Goal: Task Accomplishment & Management: Complete application form

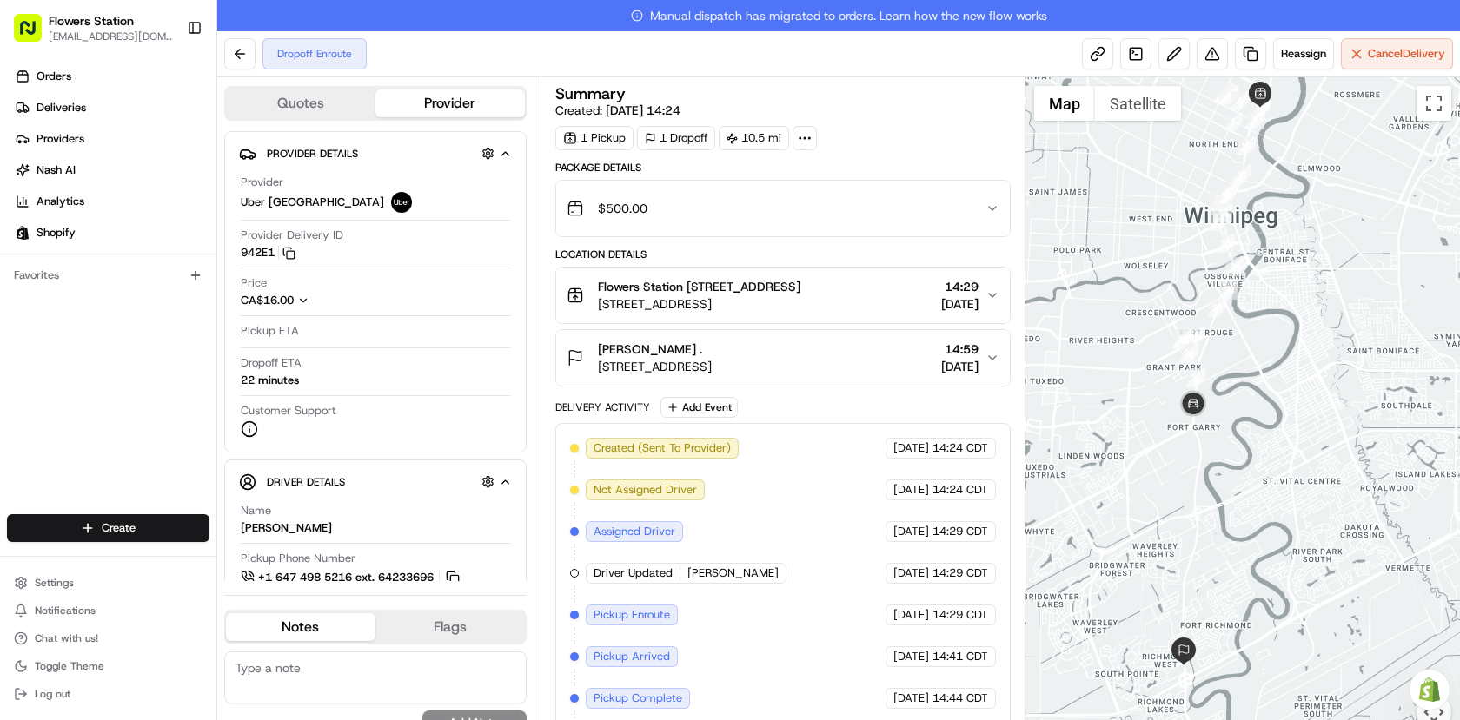
scroll to position [23, 0]
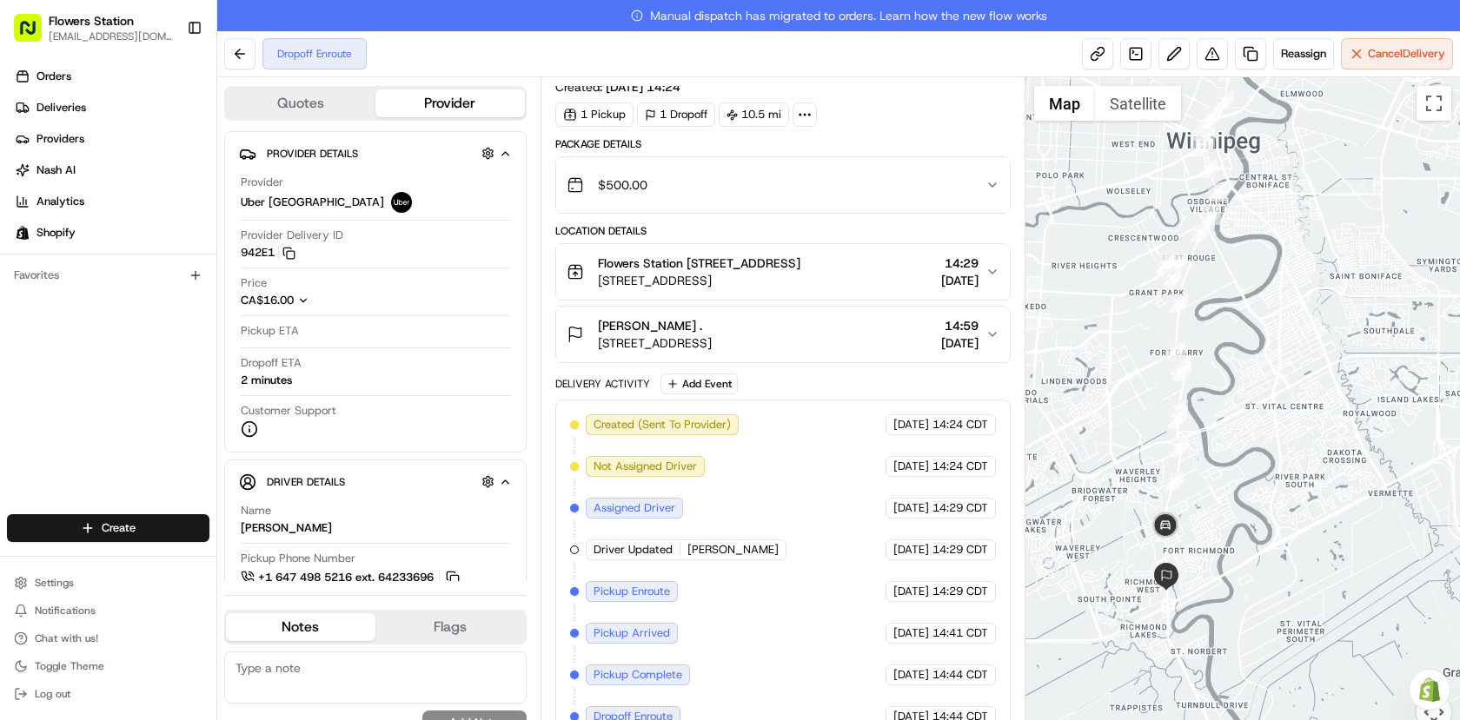
drag, startPoint x: 1143, startPoint y: 318, endPoint x: 1156, endPoint y: 320, distance: 13.2
click at [1156, 320] on div at bounding box center [1242, 414] width 435 height 674
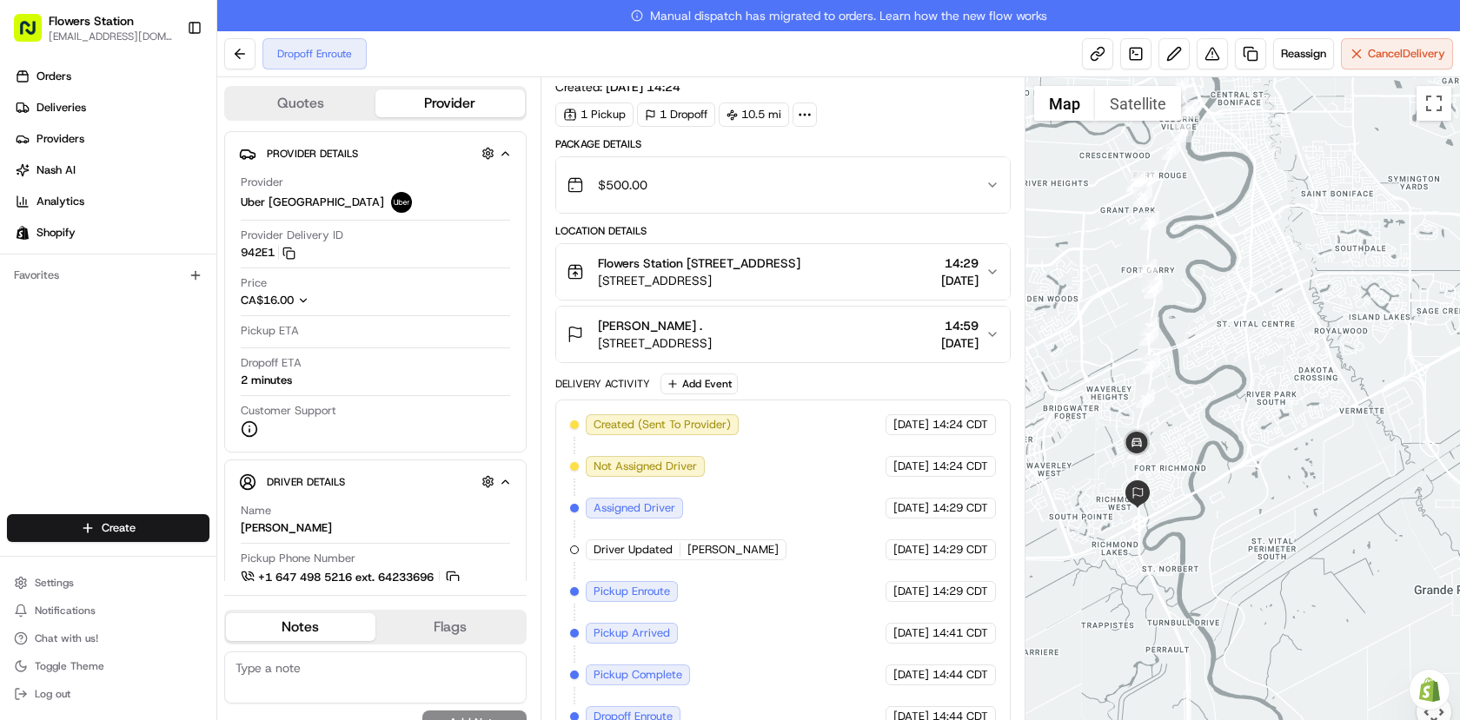
drag, startPoint x: 1129, startPoint y: 542, endPoint x: 1111, endPoint y: 462, distance: 82.0
click at [1110, 461] on div at bounding box center [1242, 414] width 435 height 674
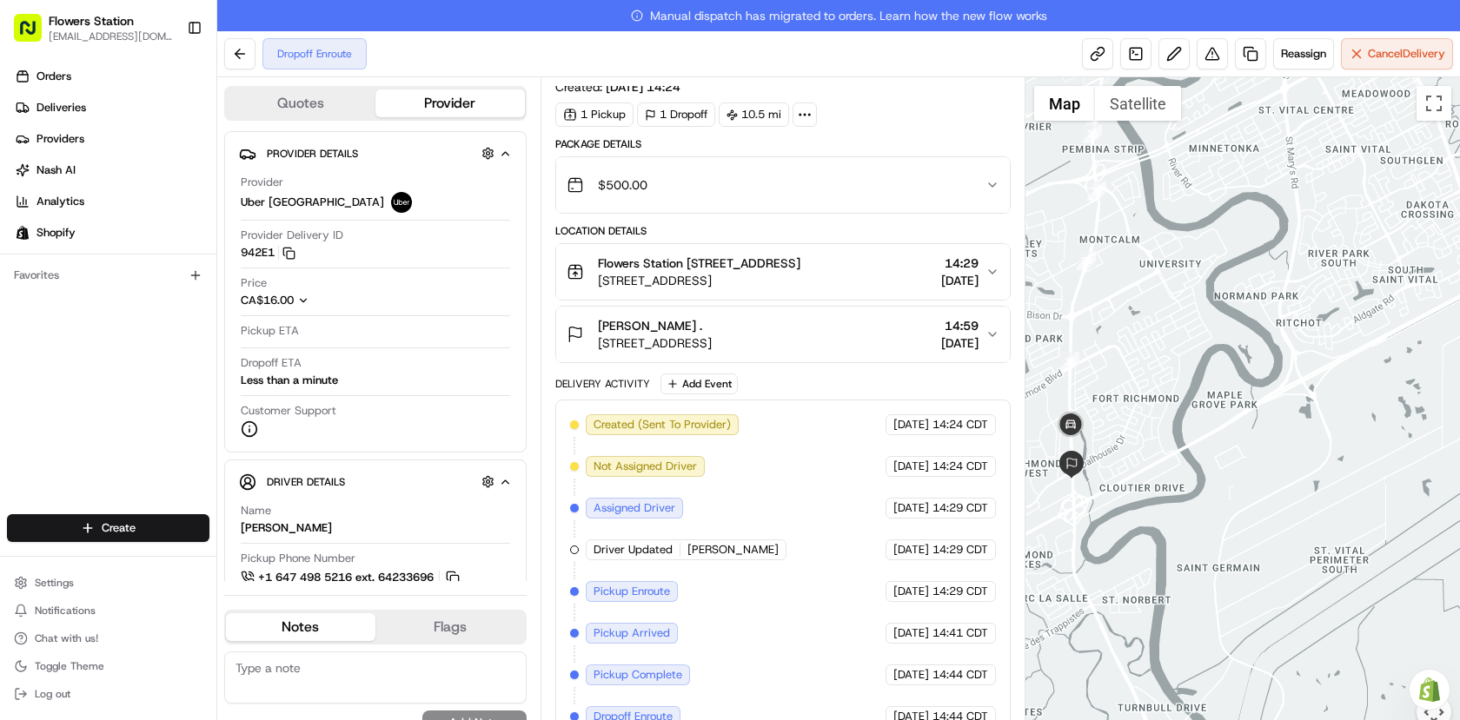
drag, startPoint x: 1098, startPoint y: 455, endPoint x: 1151, endPoint y: 378, distance: 93.1
click at [1151, 378] on div at bounding box center [1242, 414] width 435 height 674
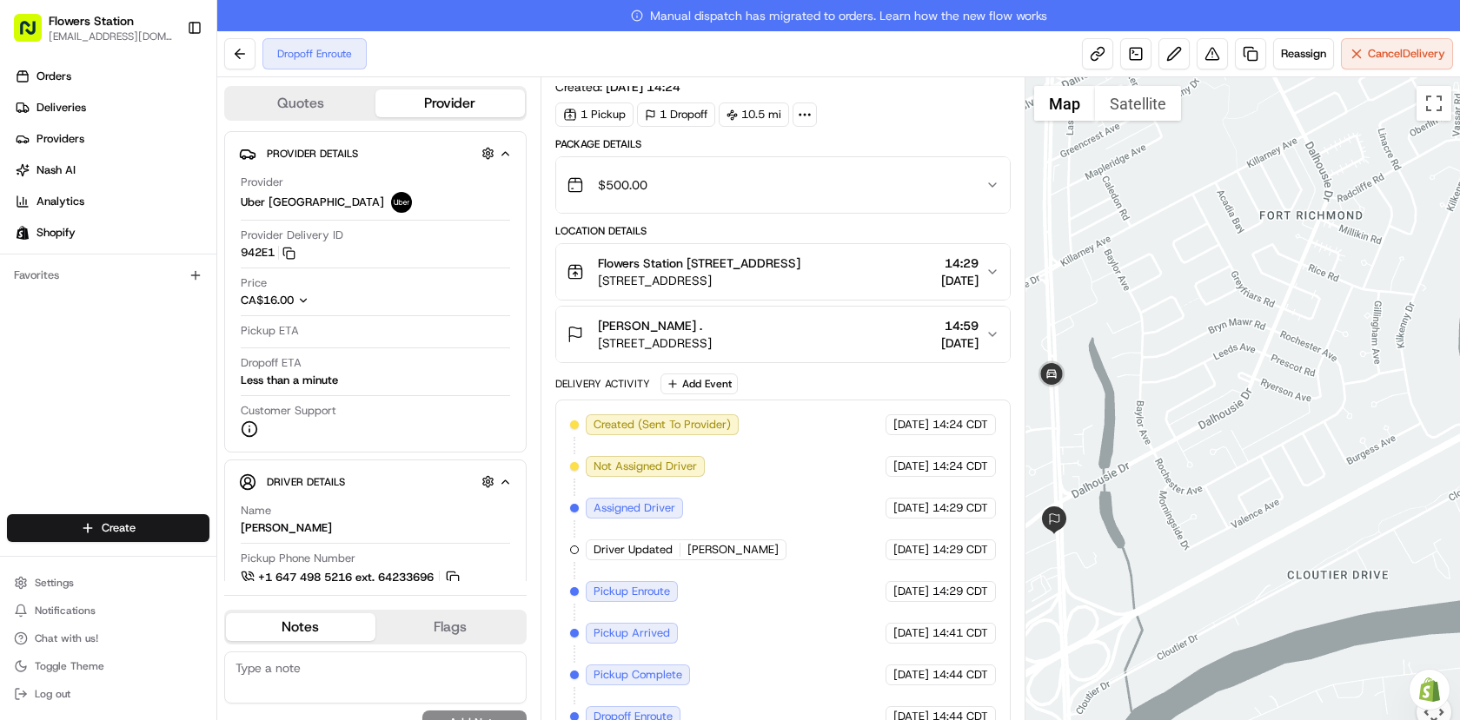
drag, startPoint x: 1085, startPoint y: 436, endPoint x: 1174, endPoint y: 389, distance: 100.3
click at [1174, 389] on div at bounding box center [1242, 414] width 435 height 674
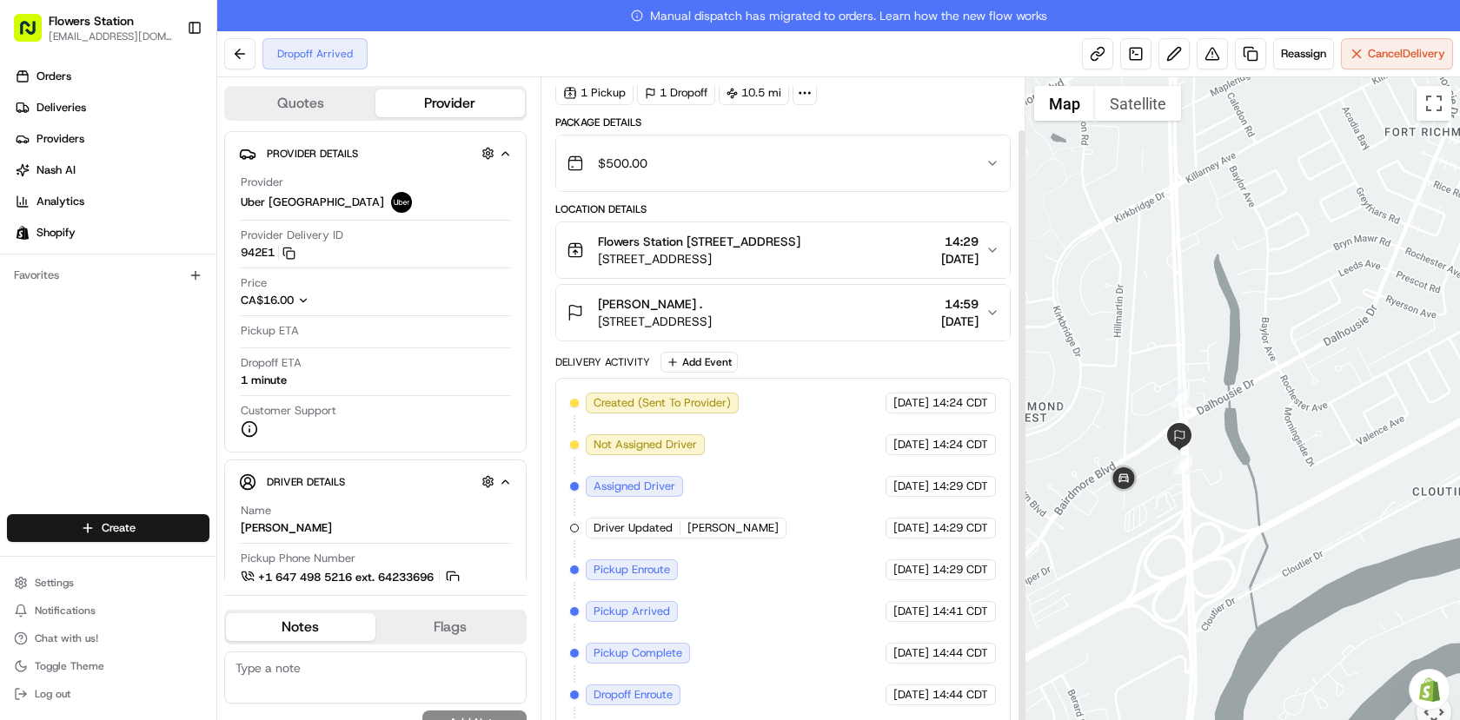
scroll to position [65, 0]
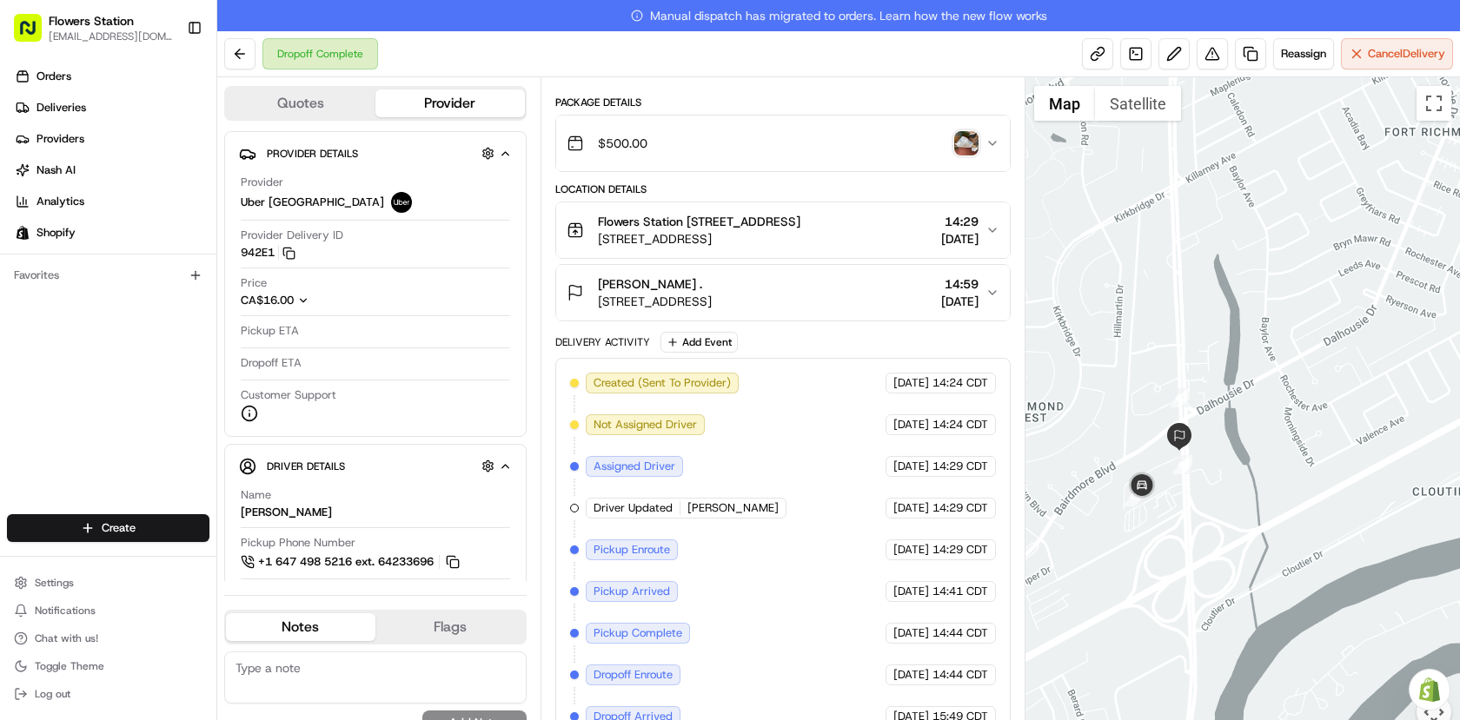
click at [972, 146] on img "button" at bounding box center [966, 143] width 24 height 24
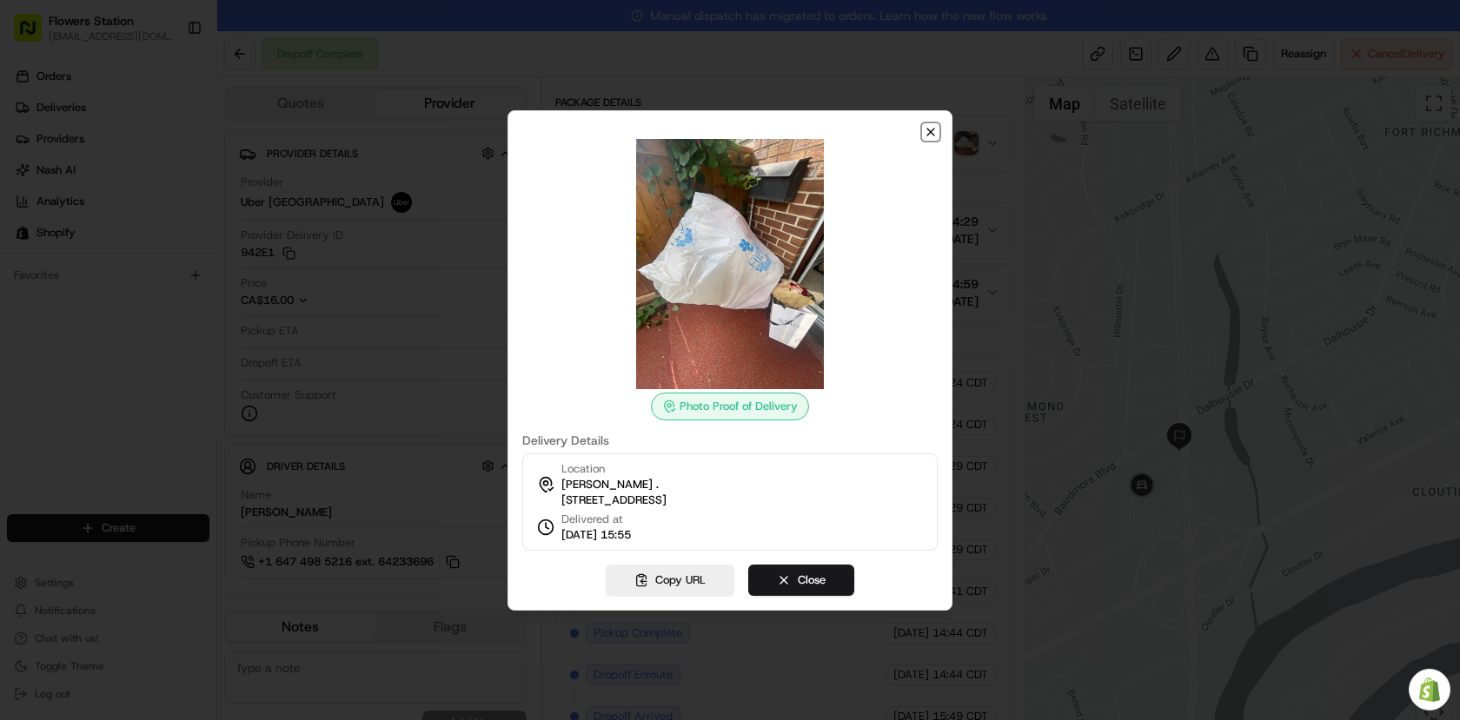
click at [930, 129] on icon "button" at bounding box center [930, 132] width 7 height 7
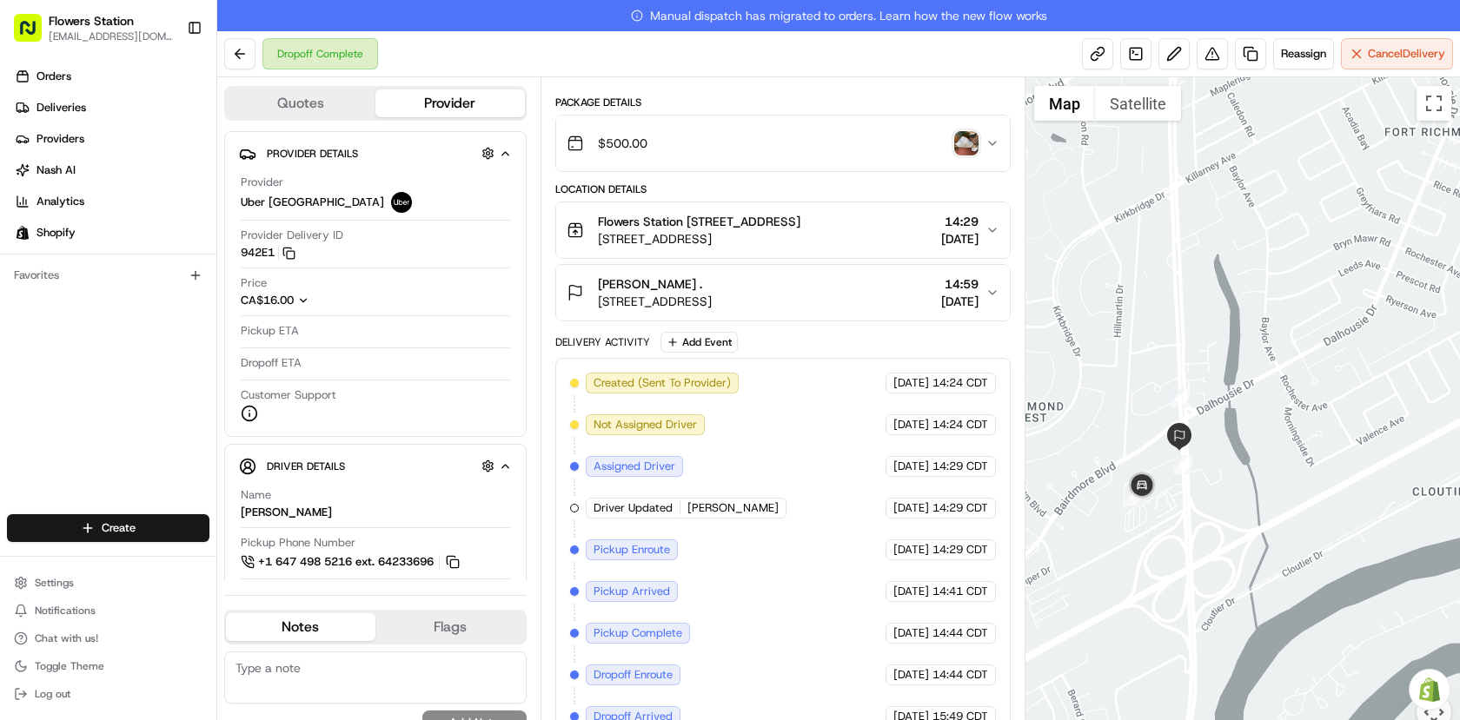
click at [960, 152] on img "button" at bounding box center [966, 143] width 24 height 24
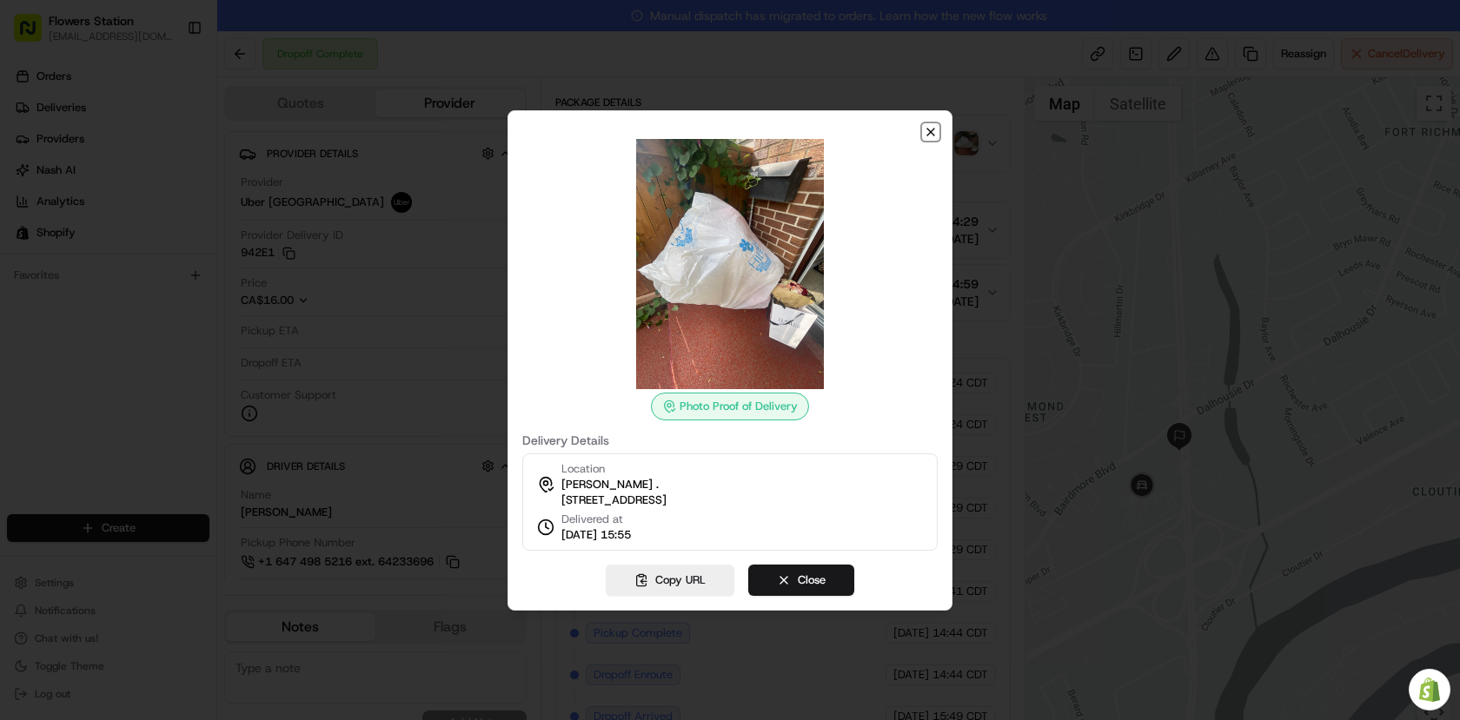
click at [932, 129] on icon "button" at bounding box center [931, 132] width 14 height 14
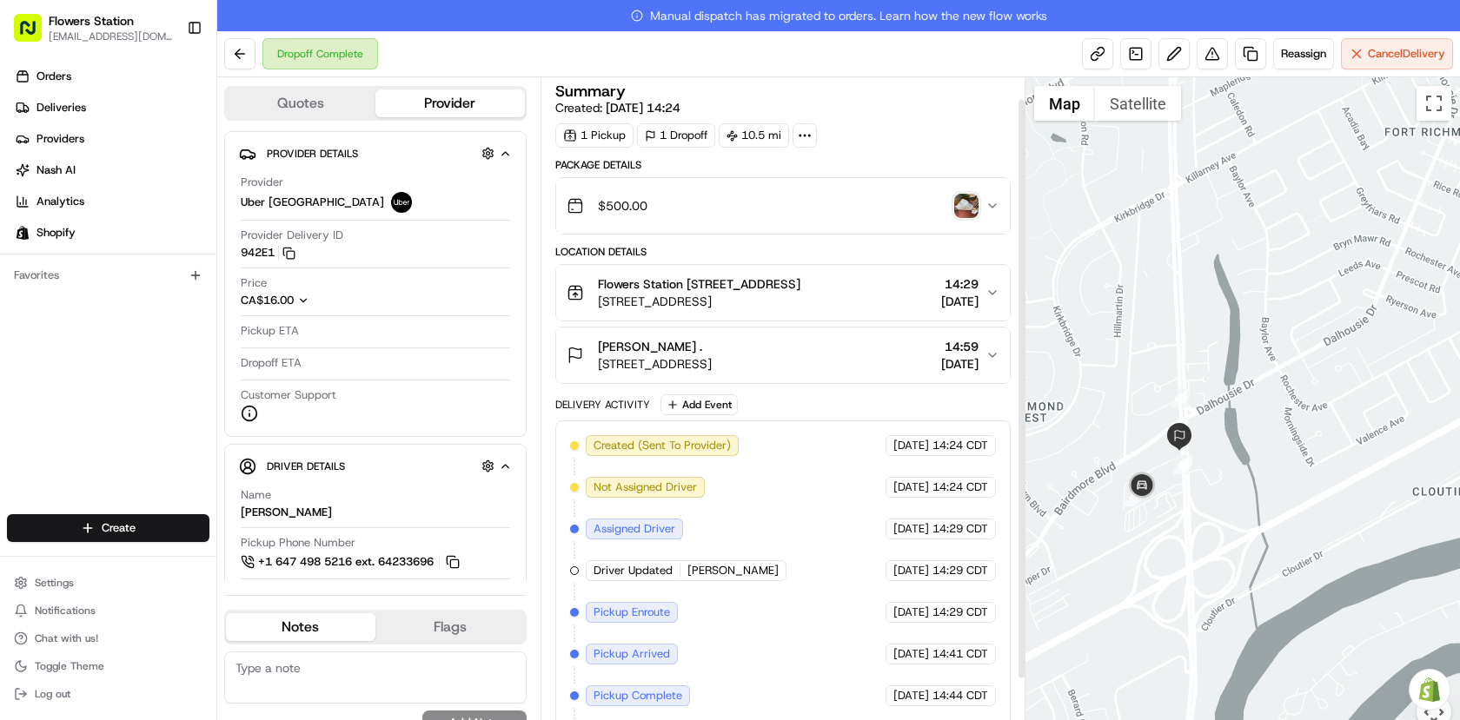
scroll to position [0, 0]
click at [959, 214] on img "button" at bounding box center [966, 208] width 24 height 24
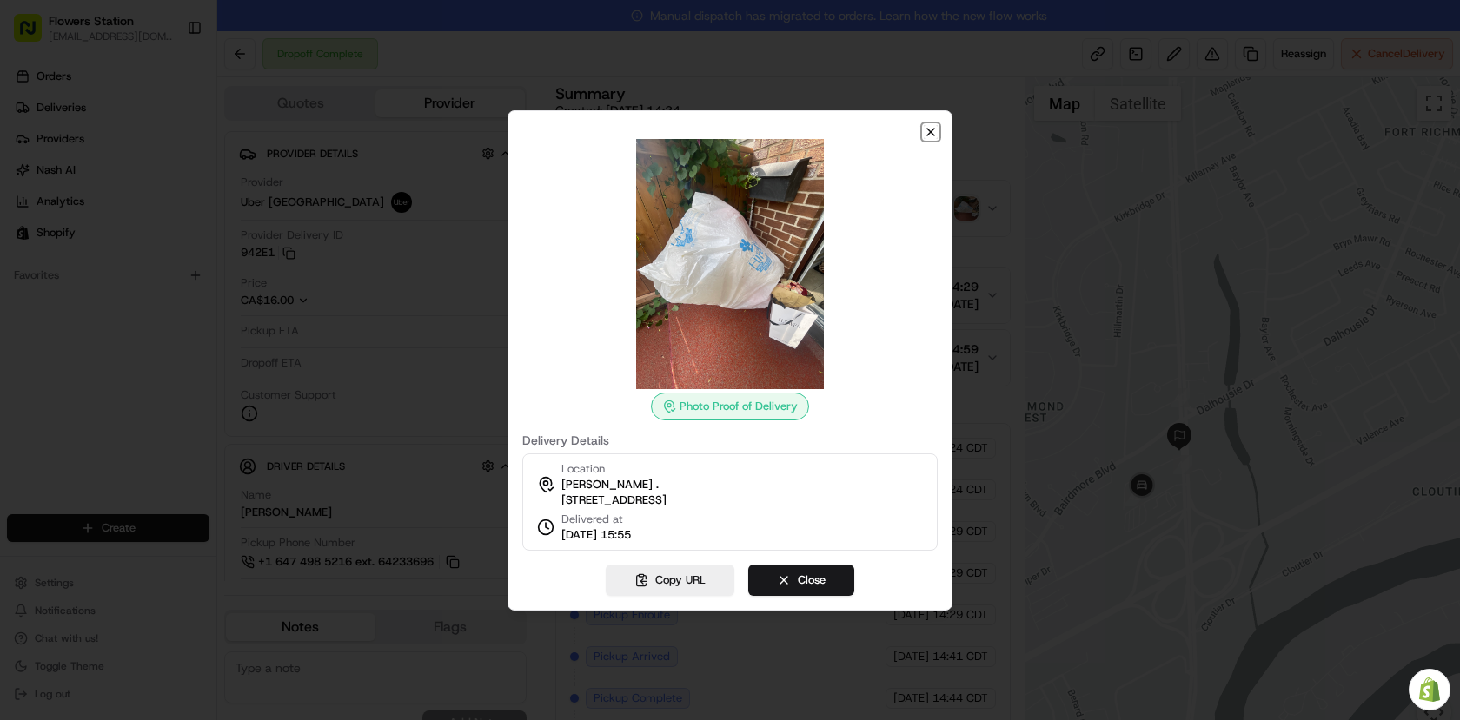
click at [928, 129] on icon "button" at bounding box center [930, 132] width 7 height 7
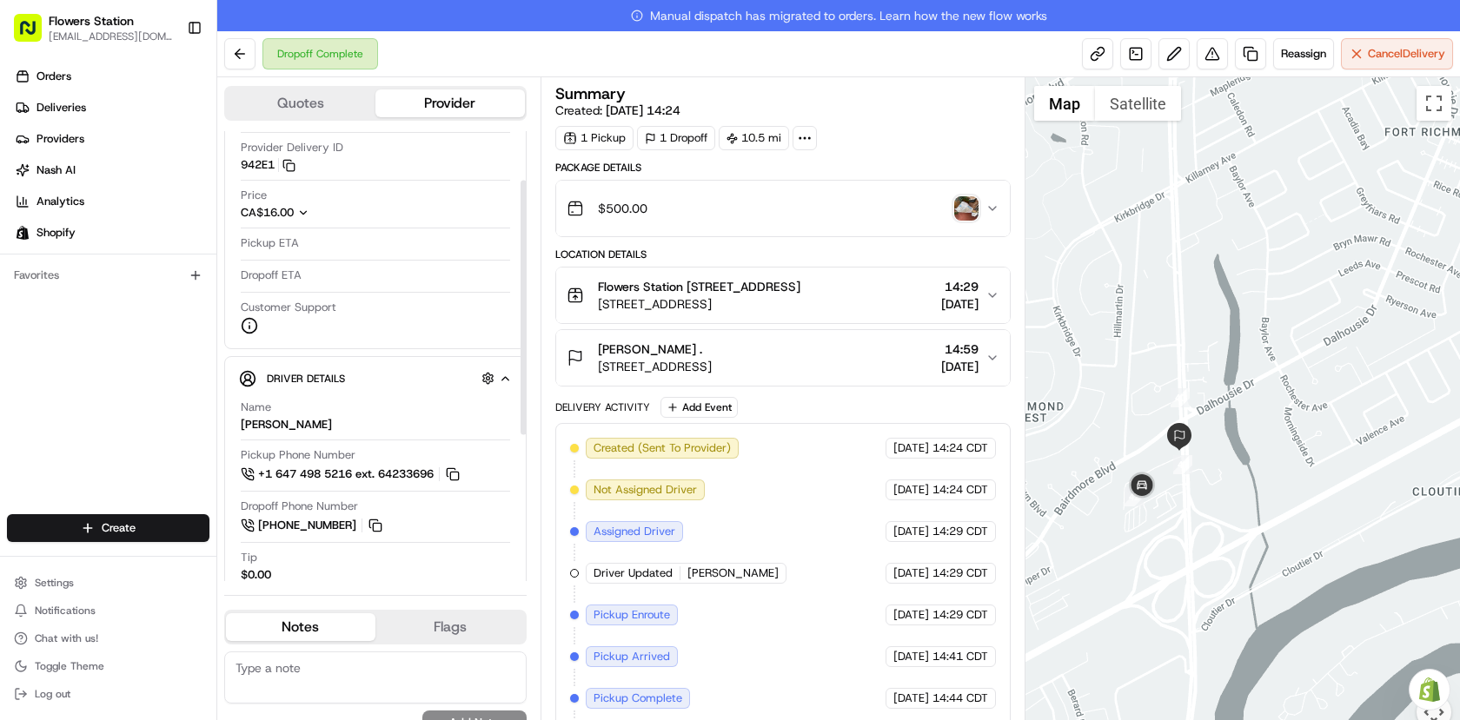
scroll to position [87, 0]
click at [959, 204] on img "button" at bounding box center [966, 208] width 24 height 24
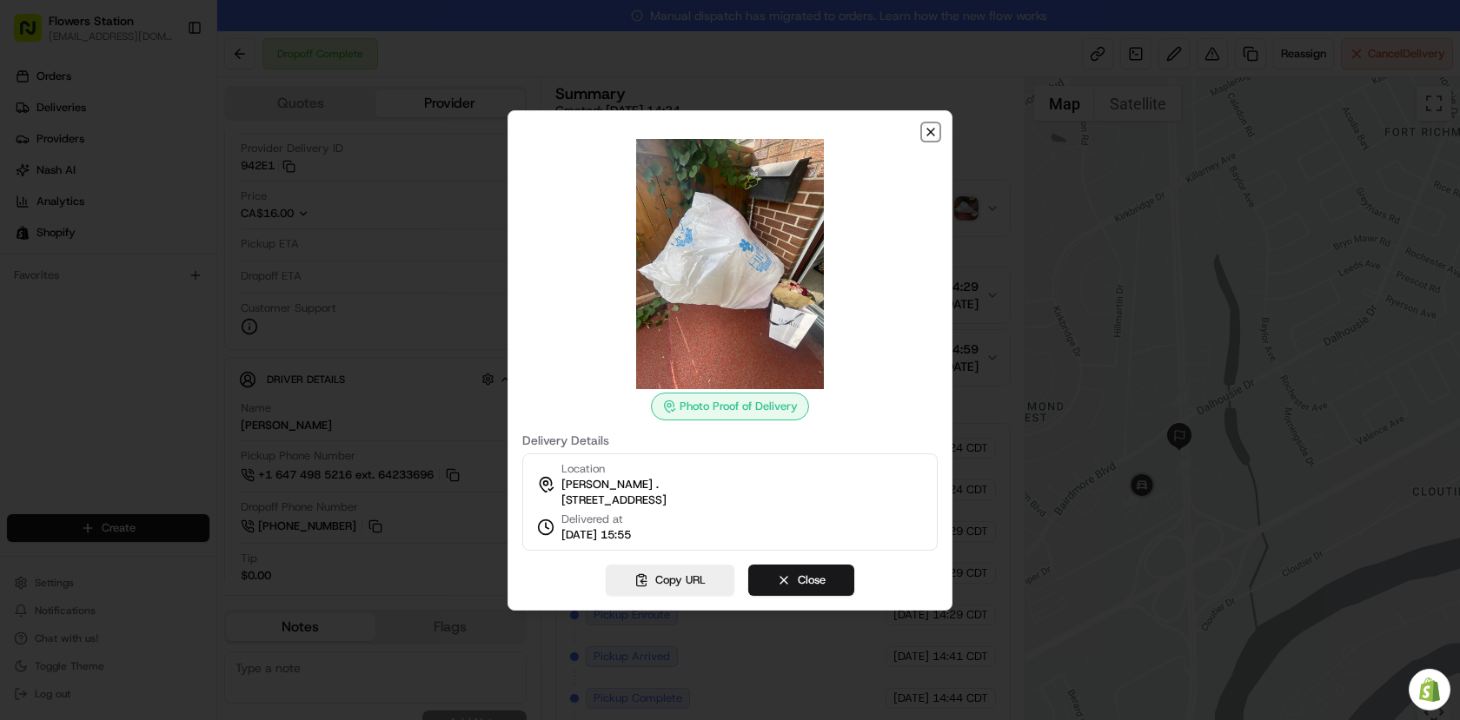
click at [930, 125] on icon "button" at bounding box center [931, 132] width 14 height 14
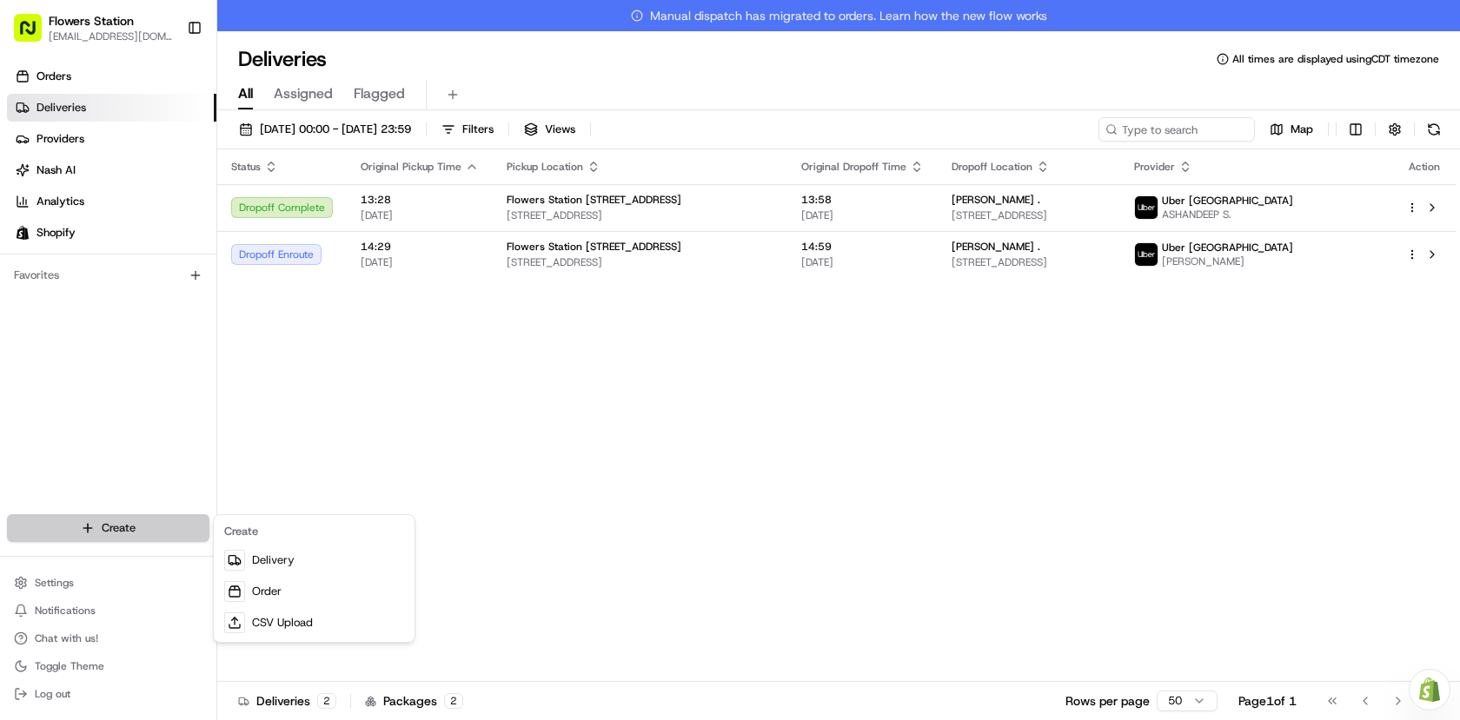
click at [150, 520] on html "Flowers Station [EMAIL_ADDRESS][DOMAIN_NAME] Toggle Sidebar Orders Deliveries P…" at bounding box center [730, 360] width 1460 height 720
click at [291, 558] on link "Delivery" at bounding box center [314, 560] width 194 height 31
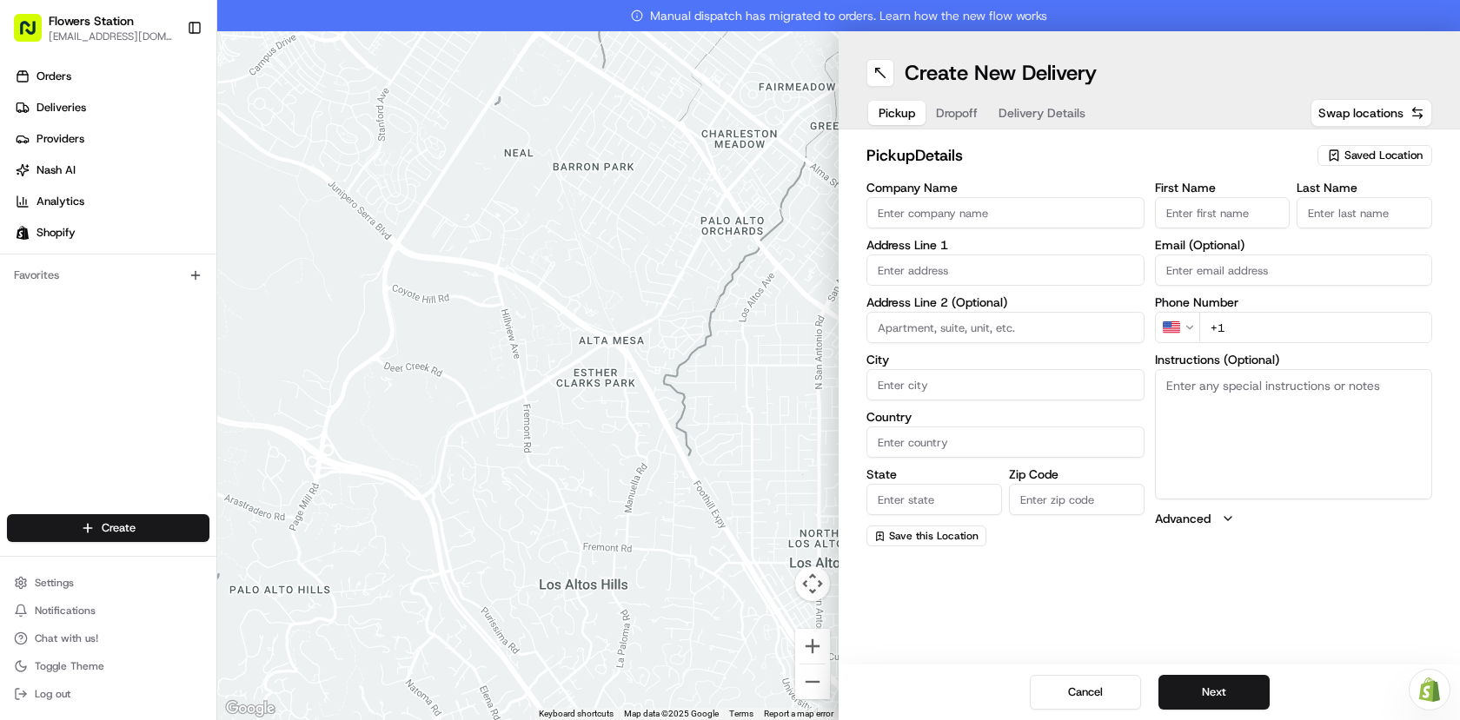
click at [1385, 163] on span "Saved Location" at bounding box center [1383, 156] width 78 height 16
click at [1330, 217] on span "Flowers Station [STREET_ADDRESS]" at bounding box center [1345, 221] width 214 height 16
type input "Flowers Station [STREET_ADDRESS]"
type input "1318 Main St"
type input "Winnipeg"
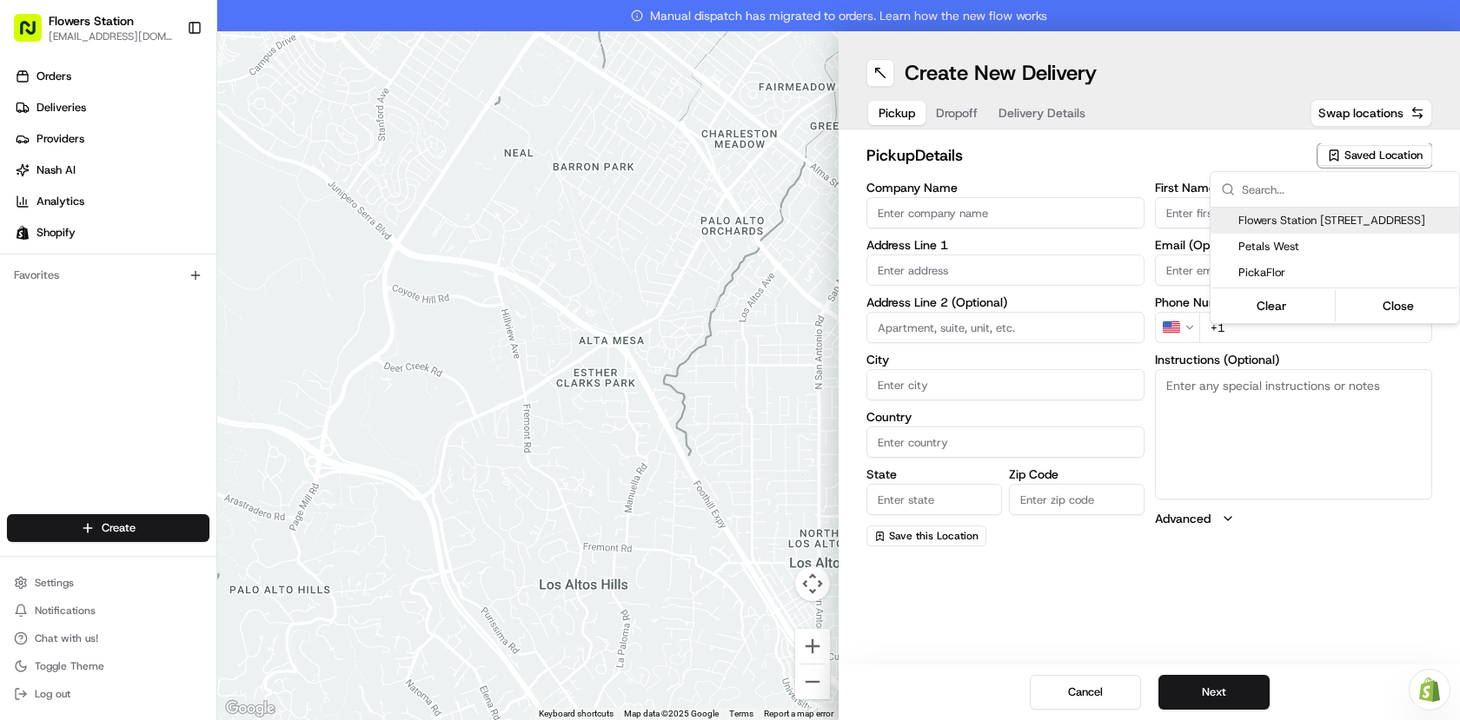
type input "CA"
type input "MB"
type input "R2W 3T5"
type input "+1 204 292 5418"
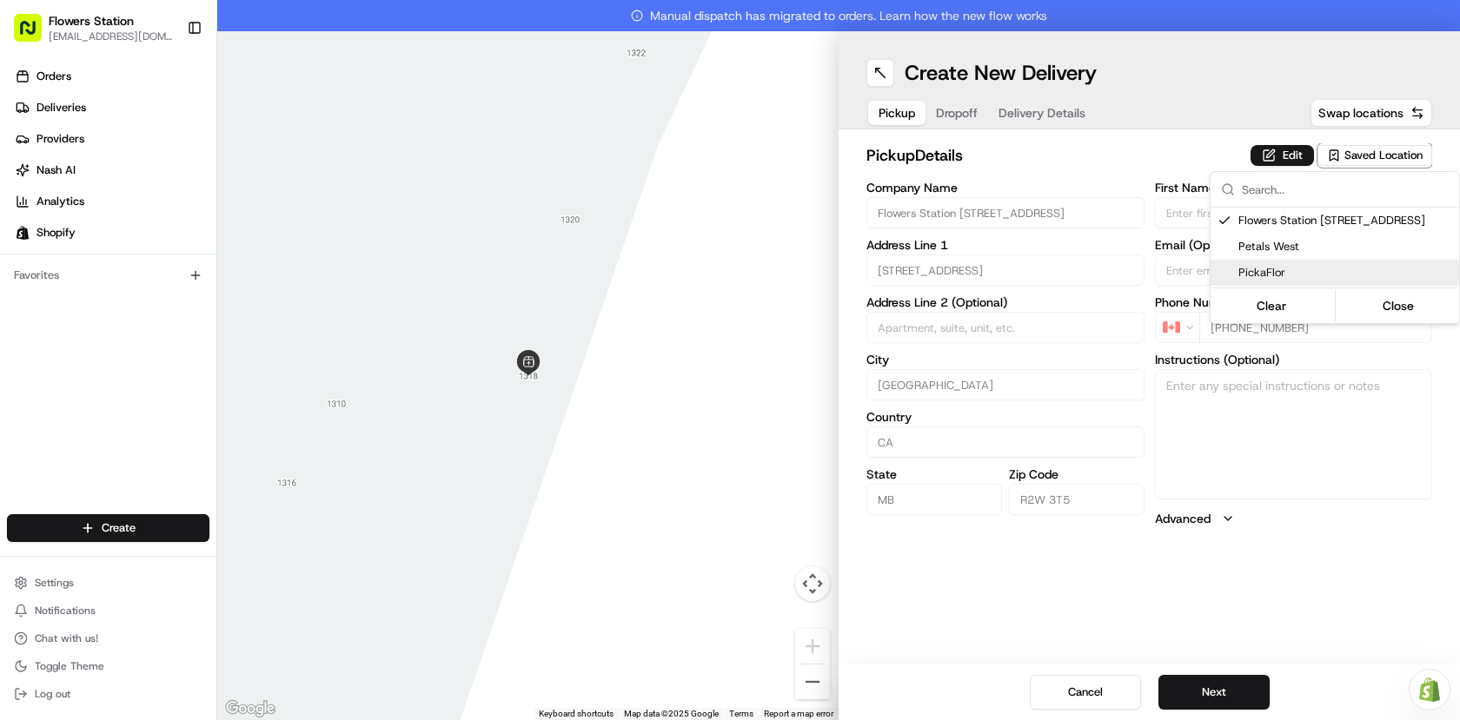
click at [1223, 682] on html "Flowers Station 1318mainflowersstation@gmail.com Toggle Sidebar Orders Deliveri…" at bounding box center [730, 360] width 1460 height 720
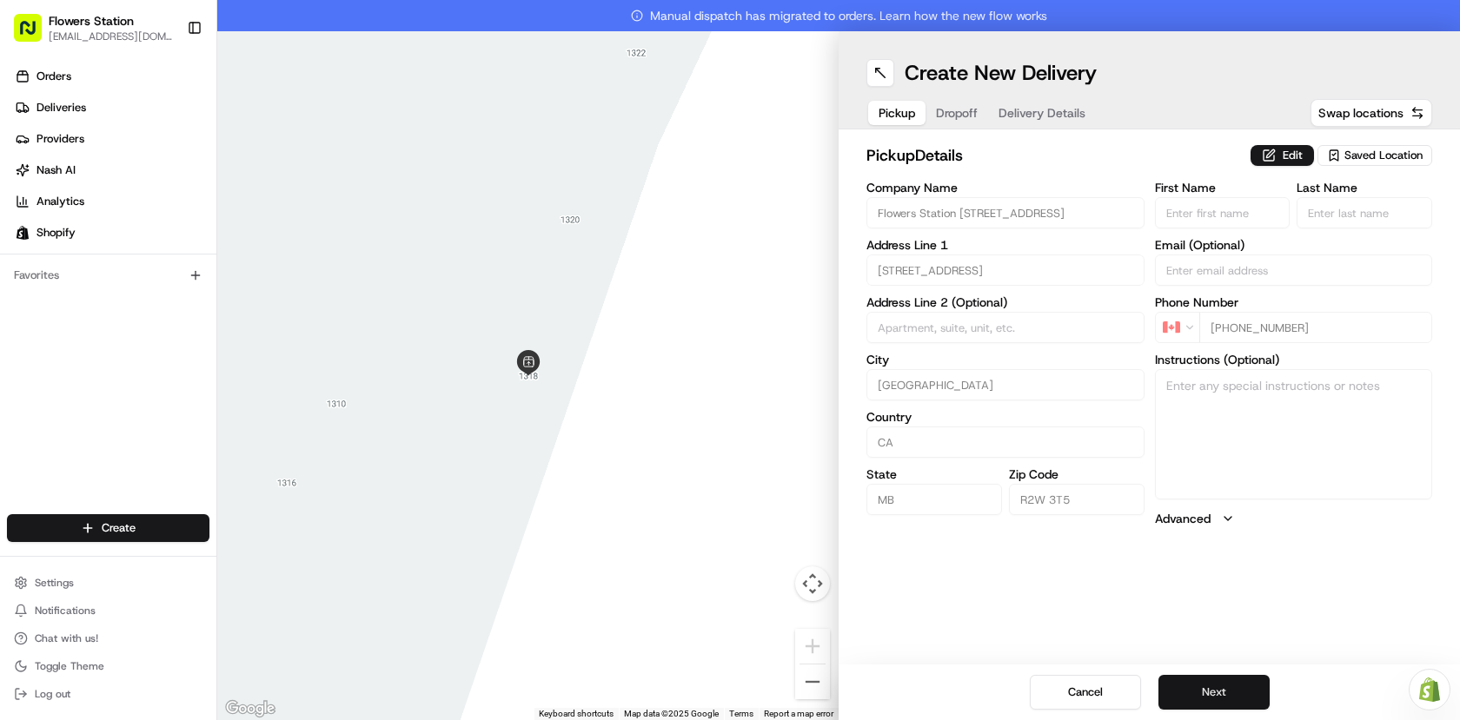
click at [1224, 688] on button "Next" at bounding box center [1213, 692] width 111 height 35
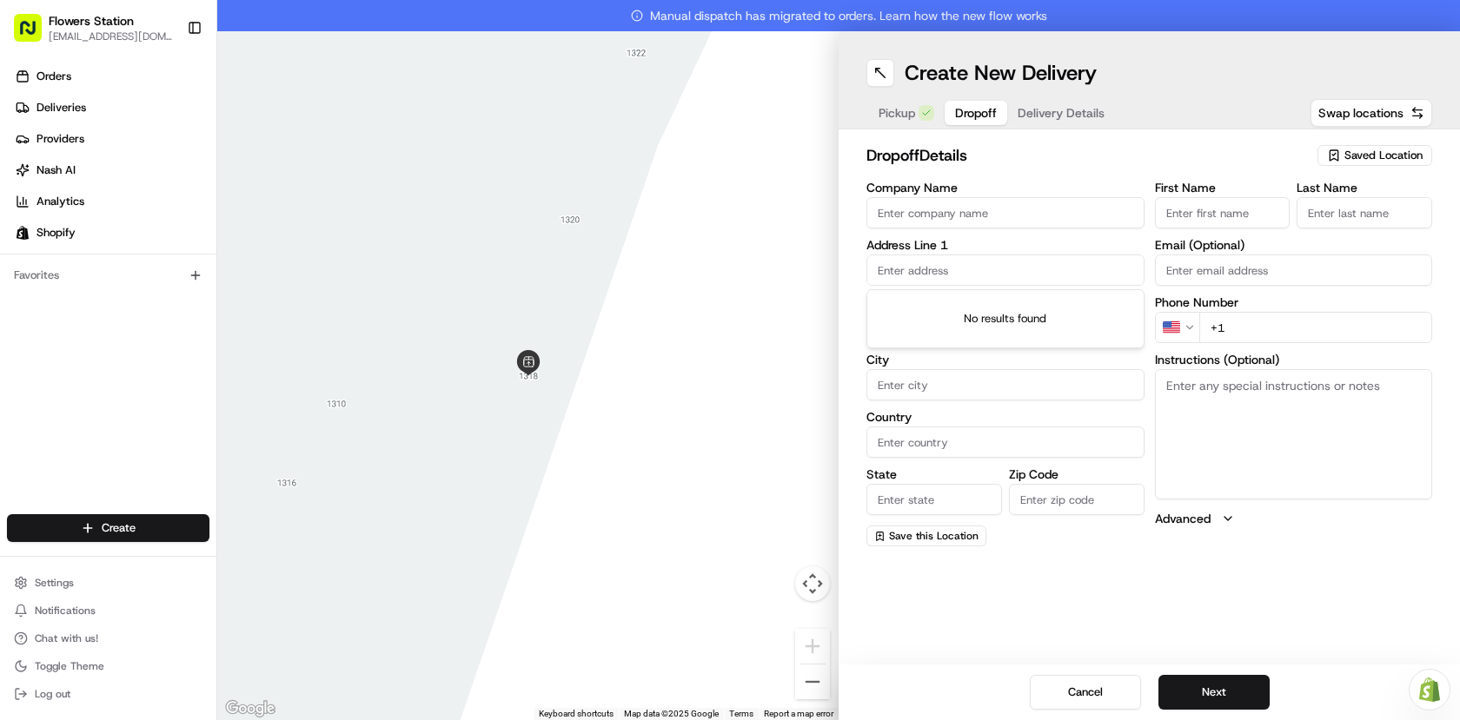
click at [927, 269] on input "text" at bounding box center [1005, 270] width 278 height 31
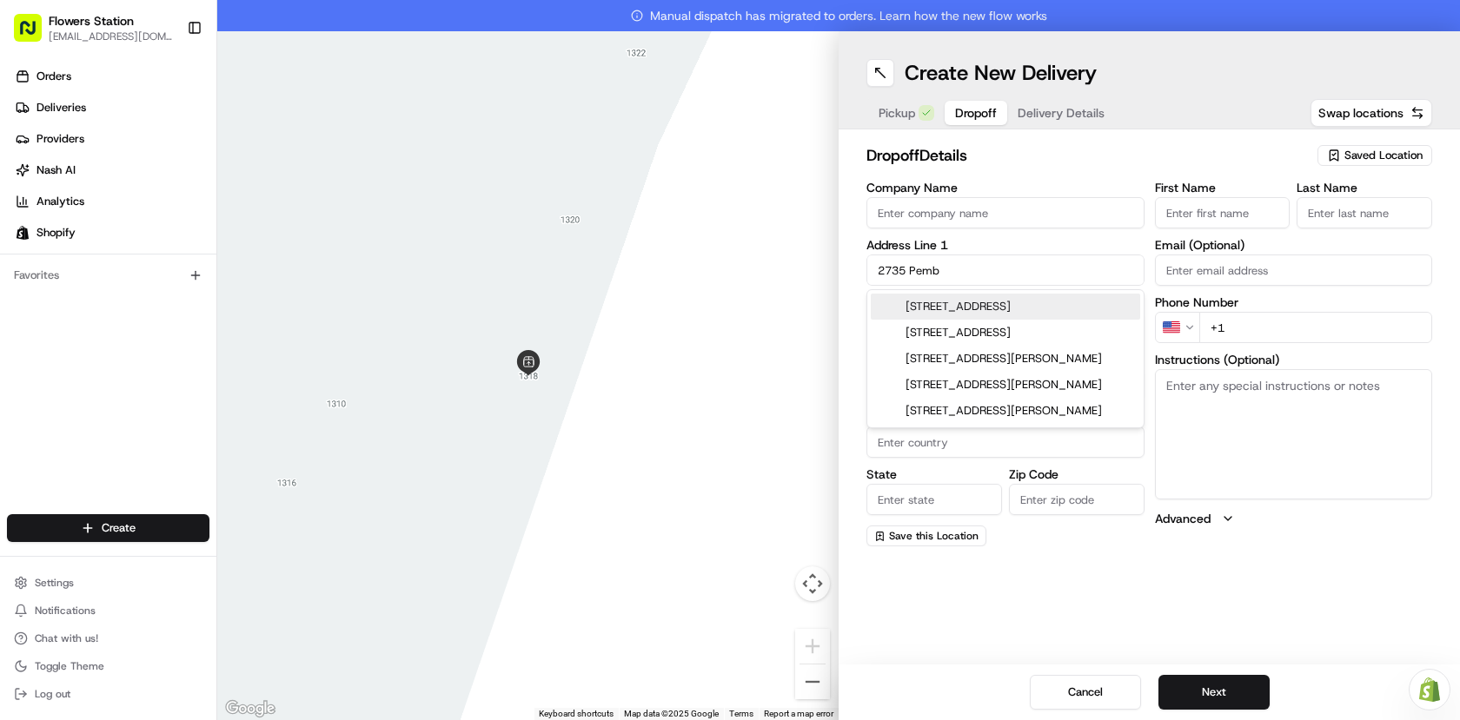
click at [1092, 309] on div "2735 Pembina Highway, Winnipeg, MB, Canada" at bounding box center [1005, 307] width 269 height 26
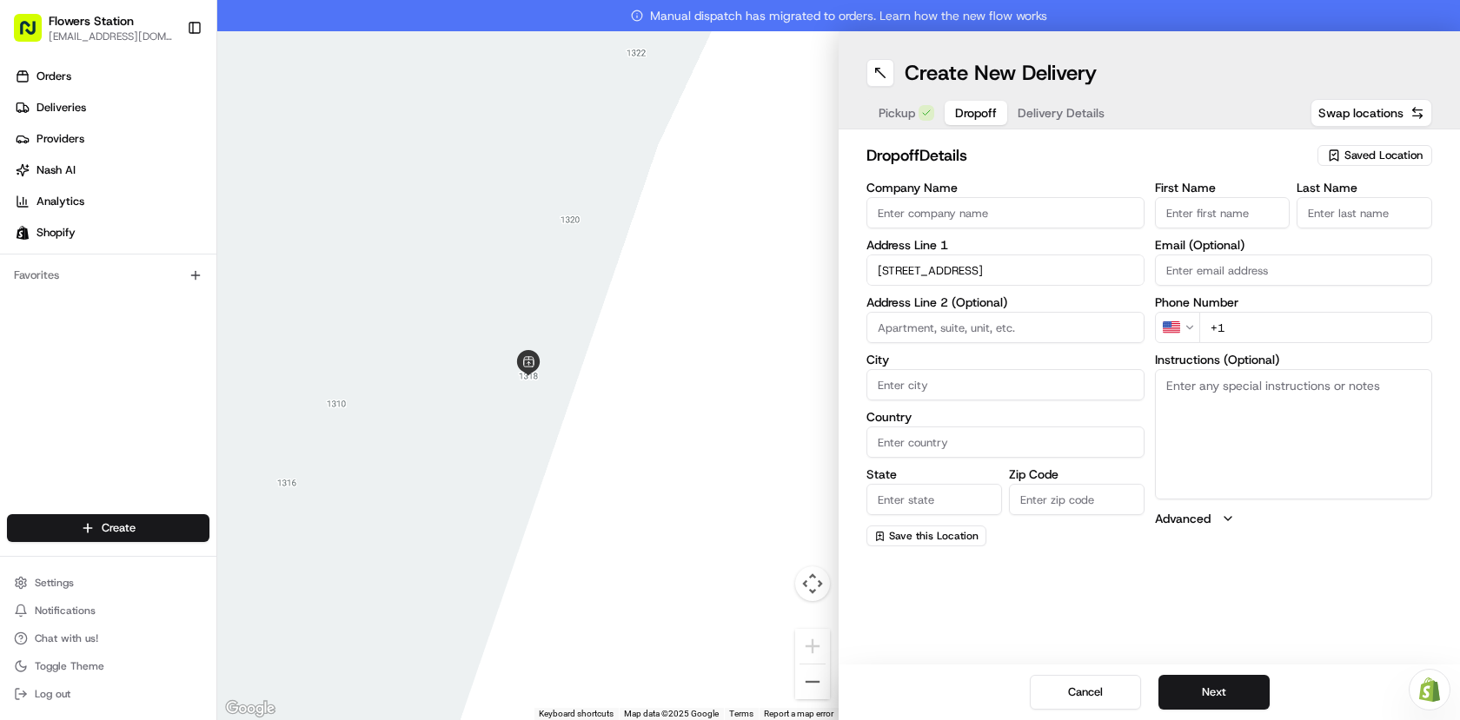
type input "2735 Pembina Hwy, Winnipeg, MB R3T 6K5, Canada"
type input "Winnipeg"
type input "Canada"
type input "MB"
type input "R3T 6K5"
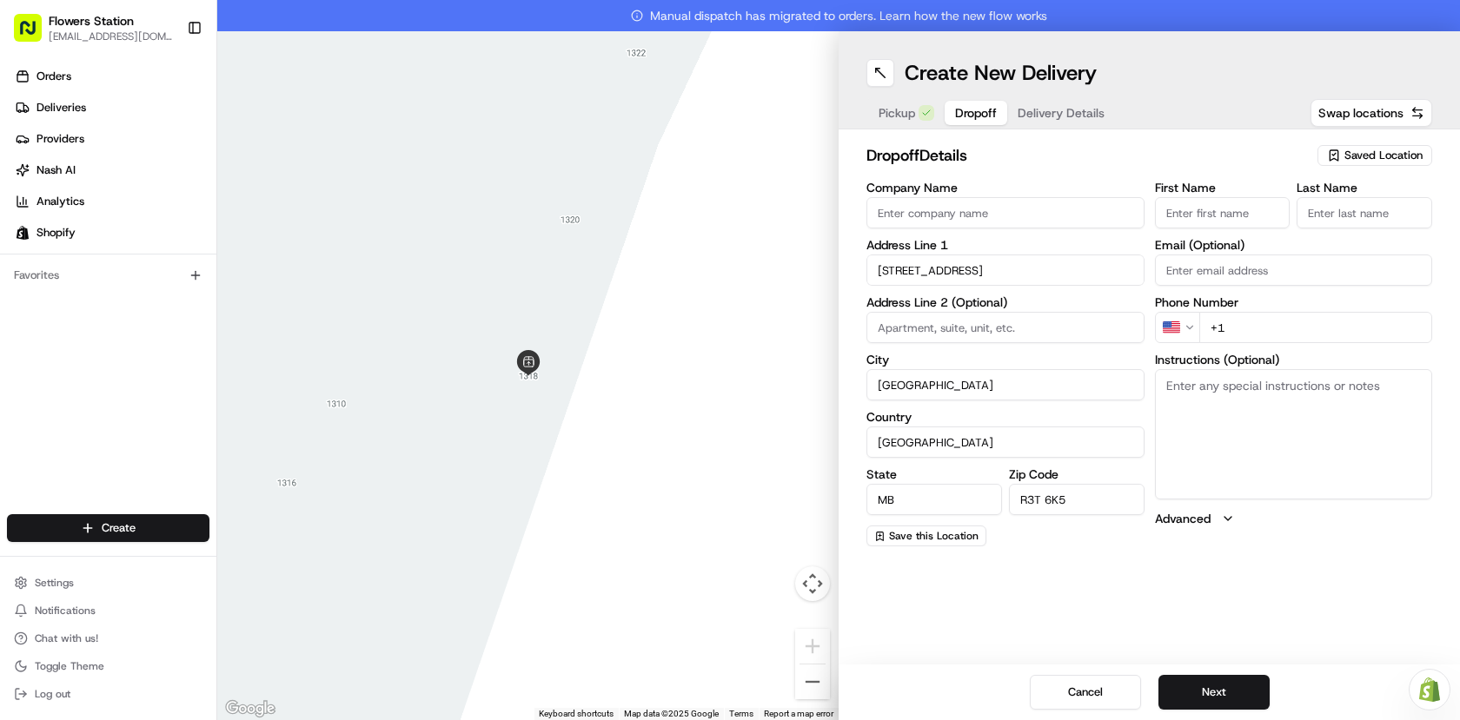
type input "2735 Pembina Highway"
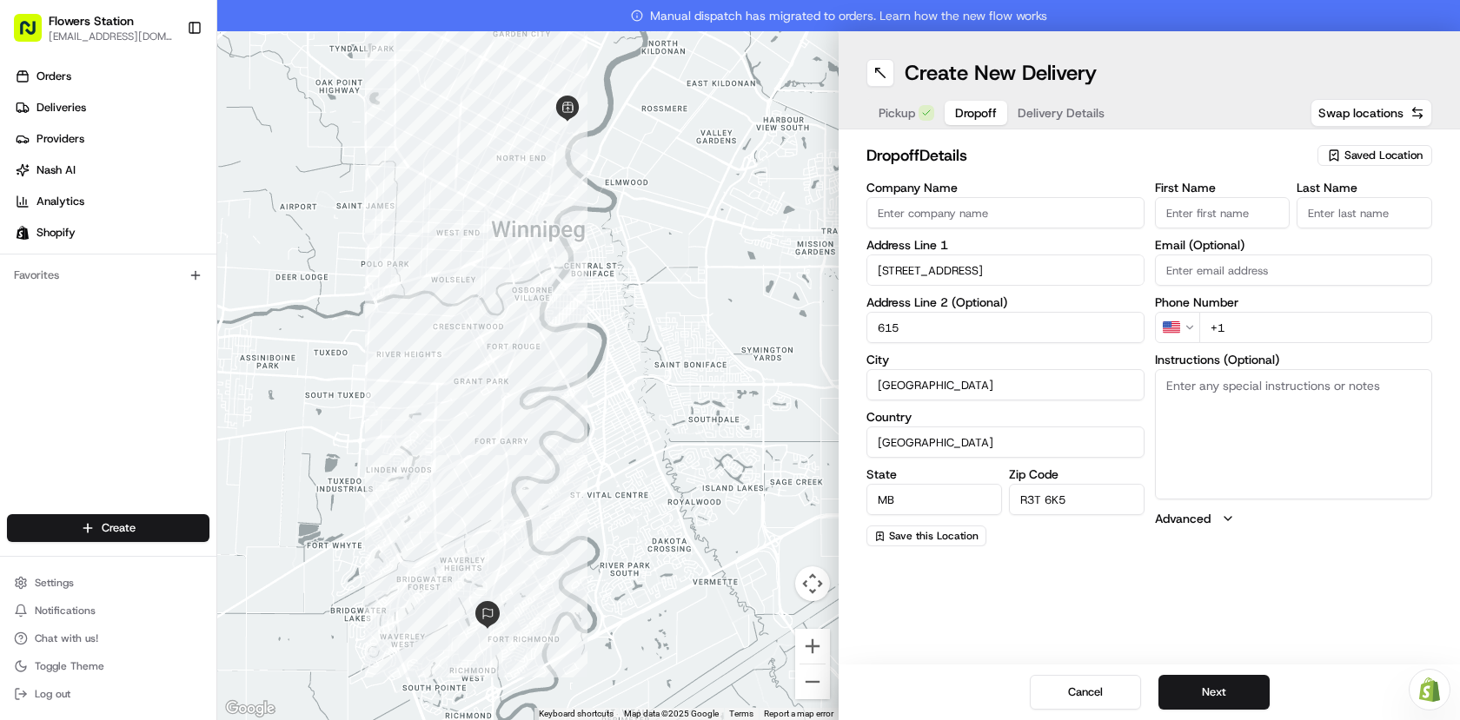
type input "615"
click at [1231, 395] on textarea "Instructions (Optional)" at bounding box center [1294, 434] width 278 height 130
type textarea "buzz code - 615"
click at [1234, 209] on input "First Name" at bounding box center [1223, 212] width 136 height 31
type input "Tobss"
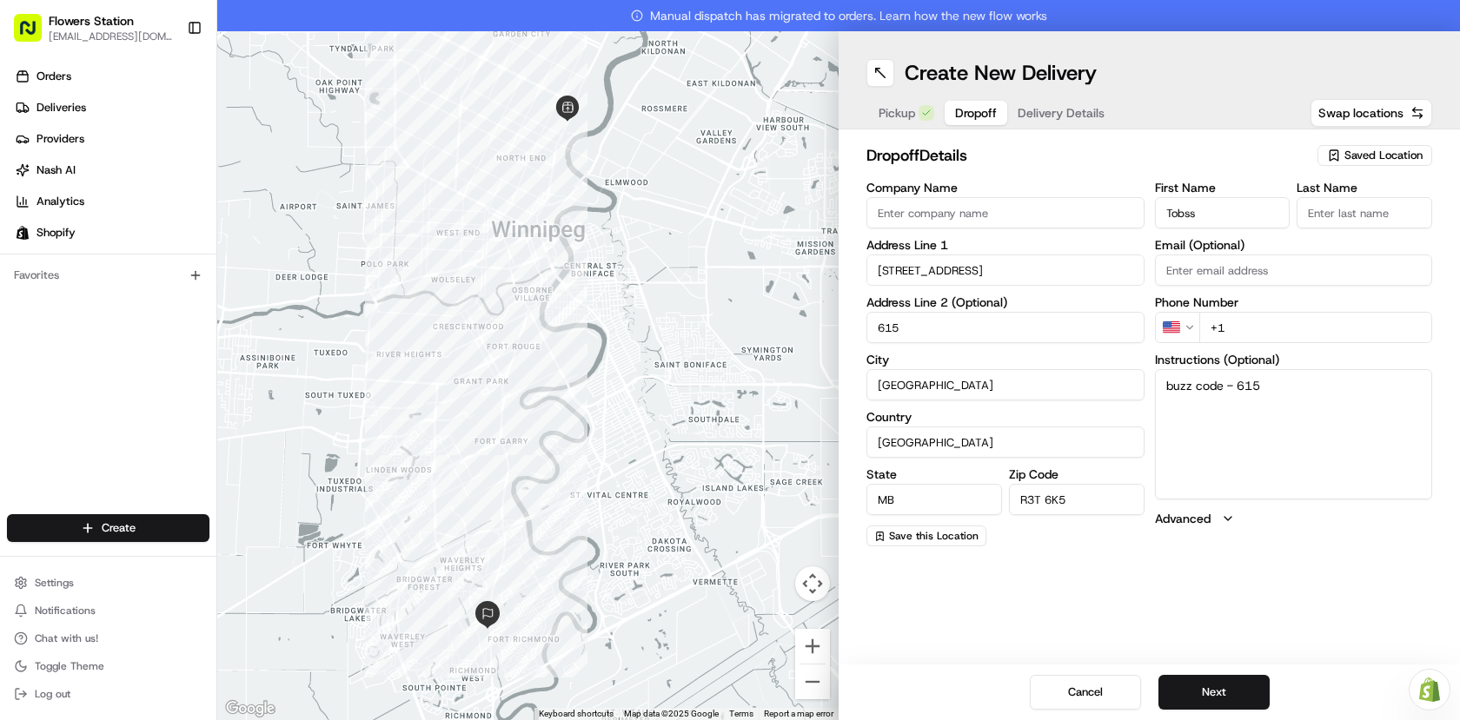
click at [1305, 211] on input "Last Name" at bounding box center [1365, 212] width 136 height 31
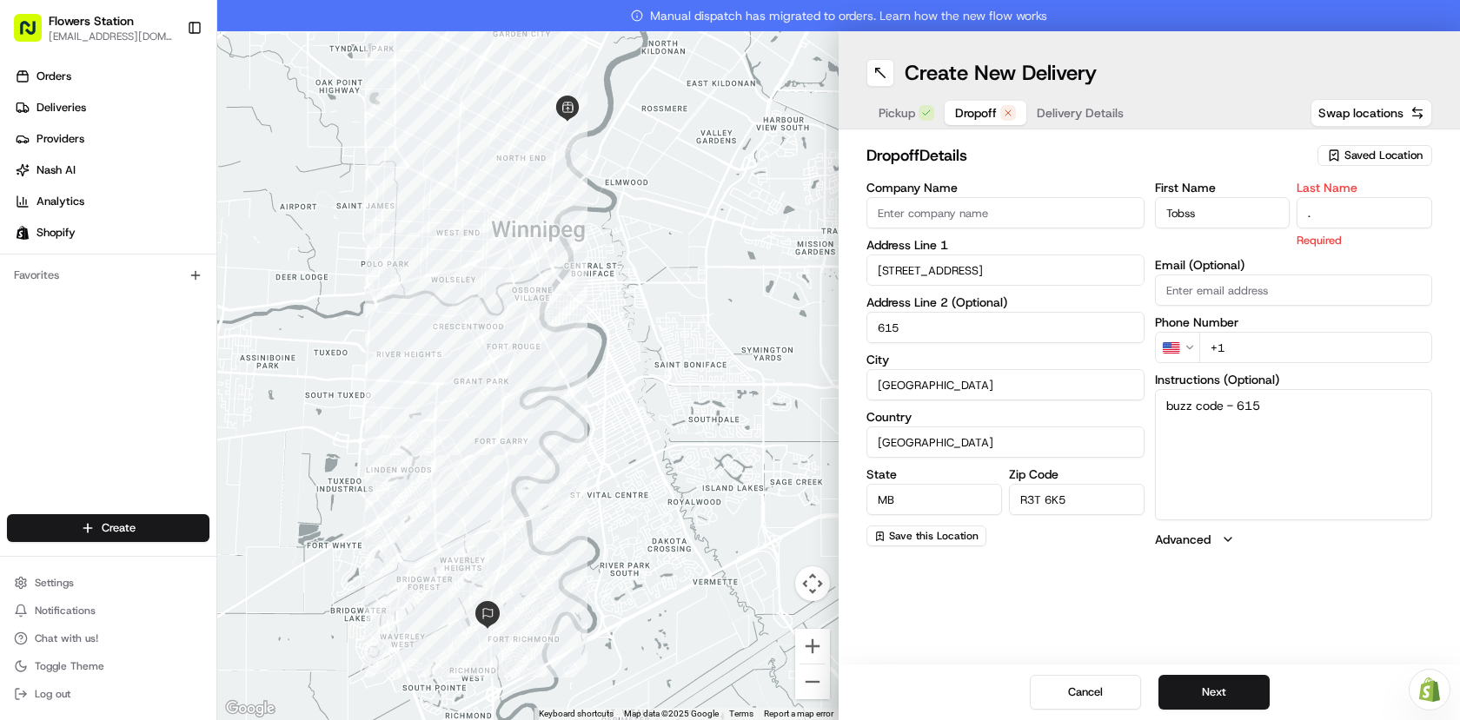
type input "."
click at [1249, 344] on div "First Name Tobss Last Name . Required Email (Optional) Phone Number US +1 Instr…" at bounding box center [1294, 365] width 278 height 367
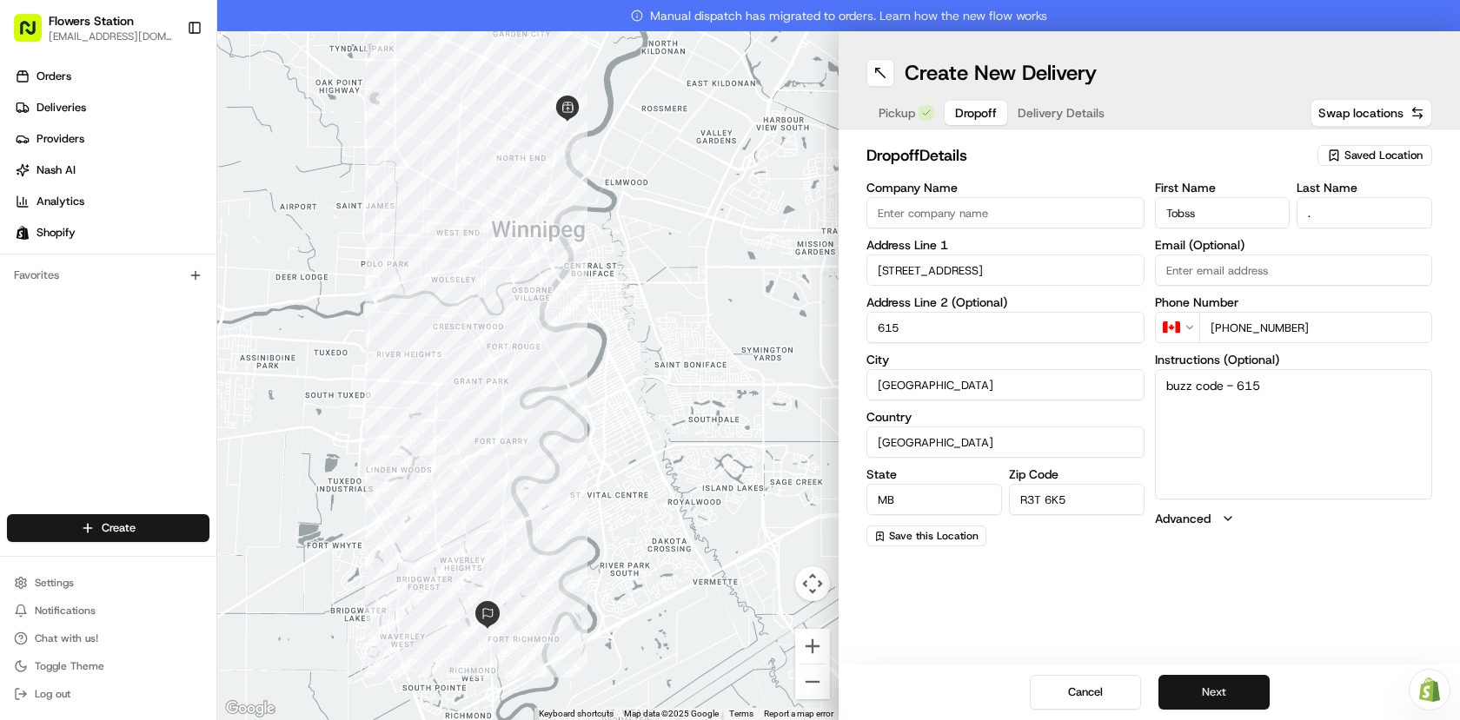
type input "+1 204 583 4385"
click at [1212, 682] on button "Next" at bounding box center [1213, 692] width 111 height 35
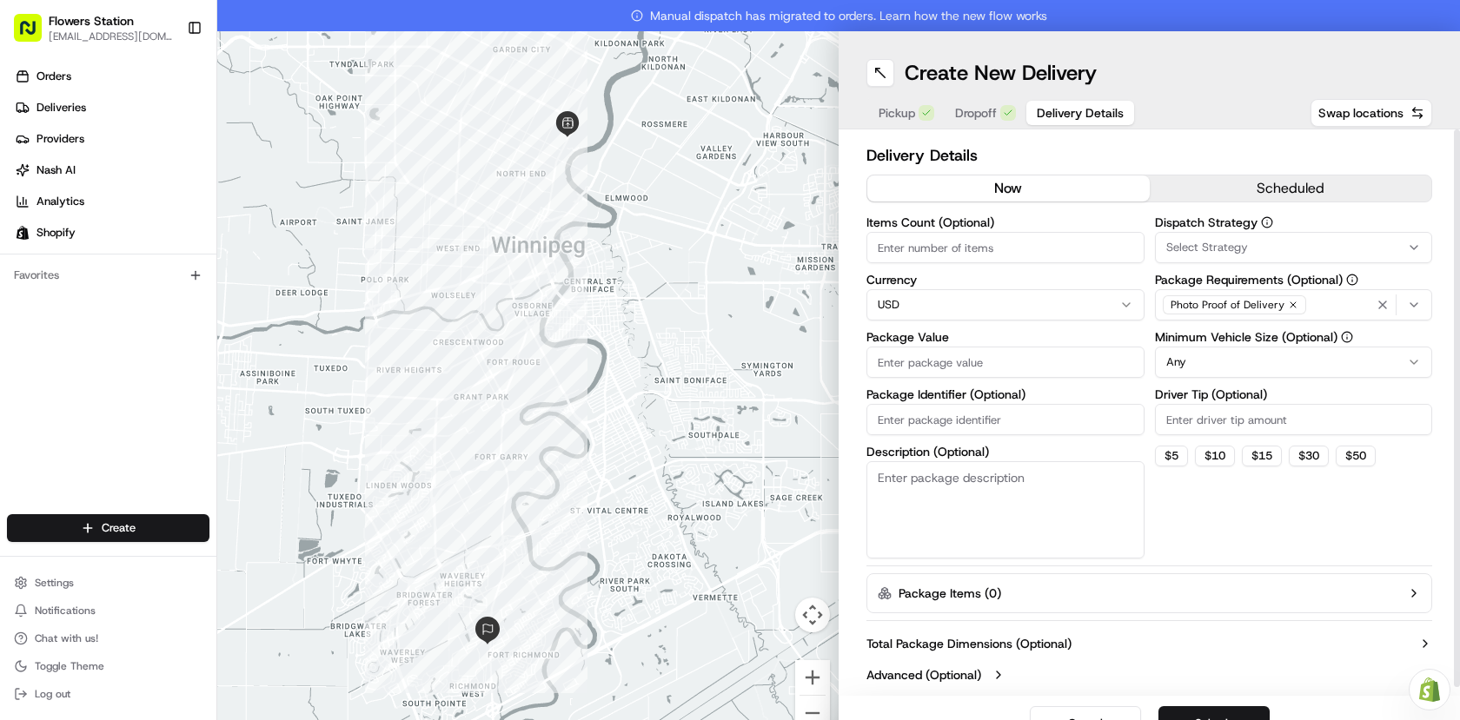
click at [988, 364] on input "Package Value" at bounding box center [1005, 362] width 278 height 31
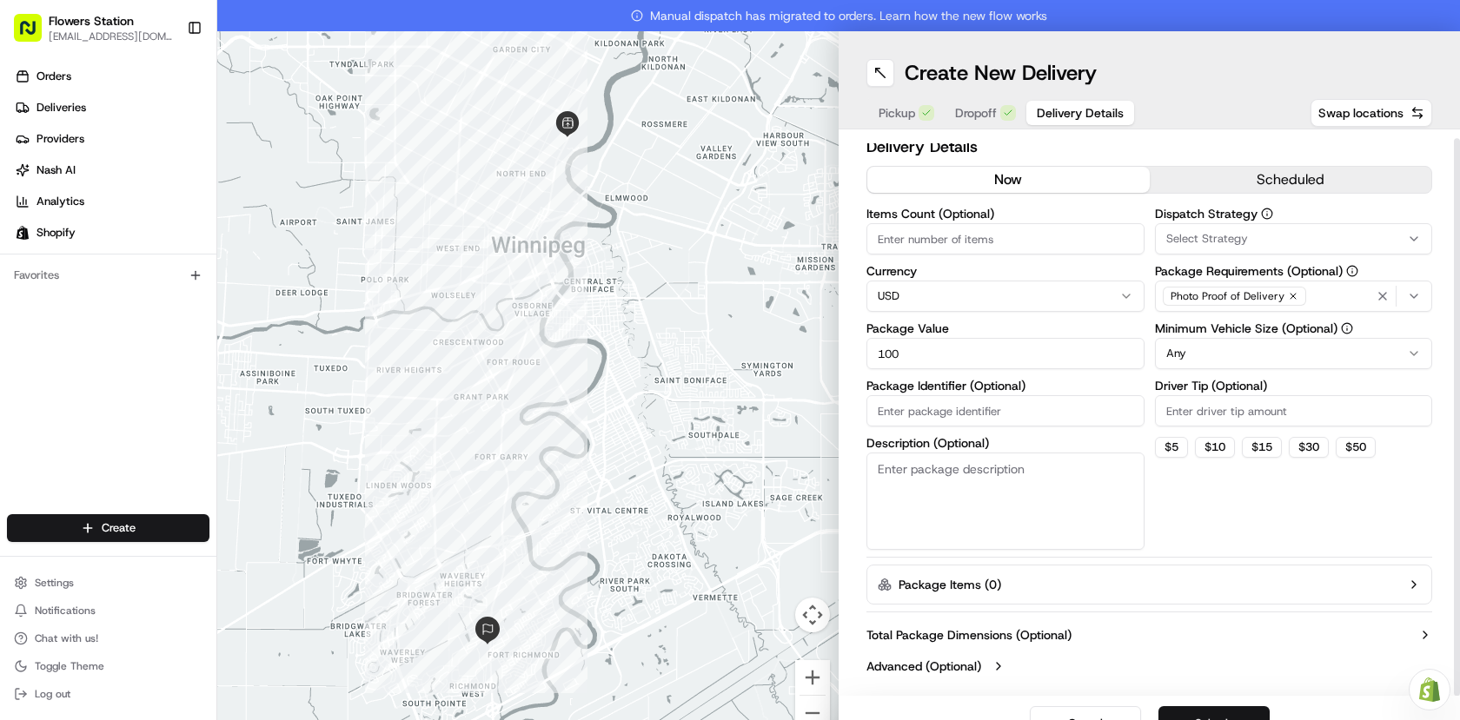
type input "100"
click at [1210, 710] on button "Submit" at bounding box center [1213, 724] width 111 height 35
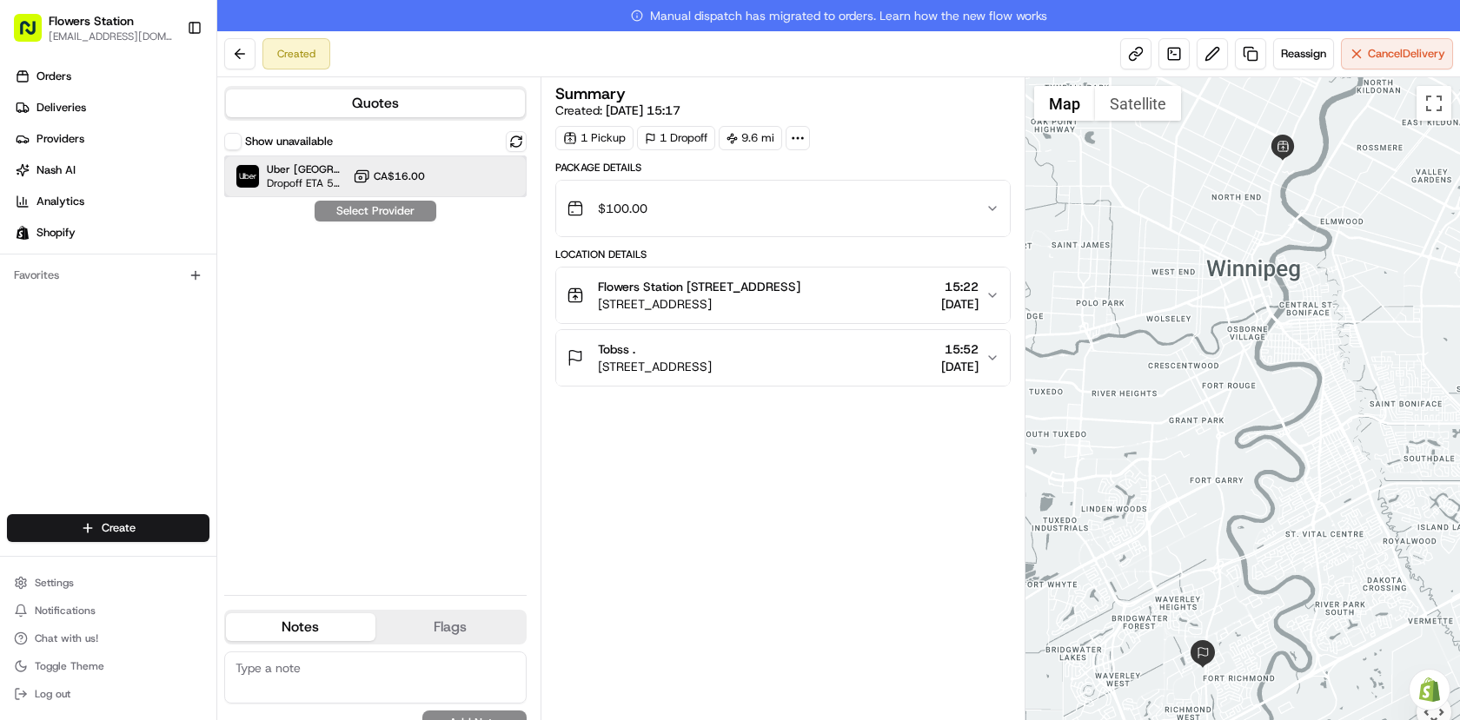
click at [416, 186] on div "Uber Canada Dropoff ETA 58 minutes CA$16.00" at bounding box center [375, 177] width 302 height 42
click at [415, 209] on button "Assign Provider" at bounding box center [375, 211] width 123 height 21
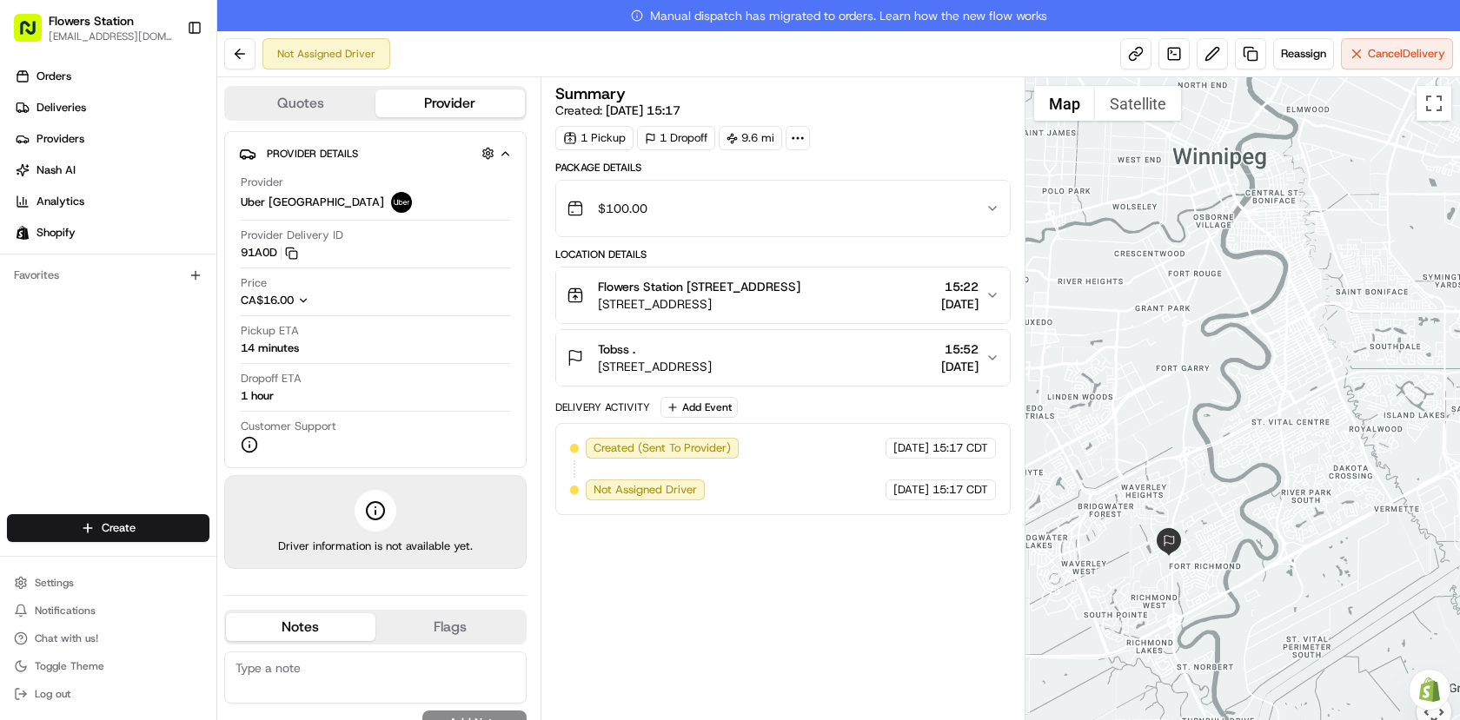
drag, startPoint x: 1226, startPoint y: 277, endPoint x: 1194, endPoint y: 164, distance: 117.5
click at [1194, 164] on div at bounding box center [1242, 414] width 435 height 674
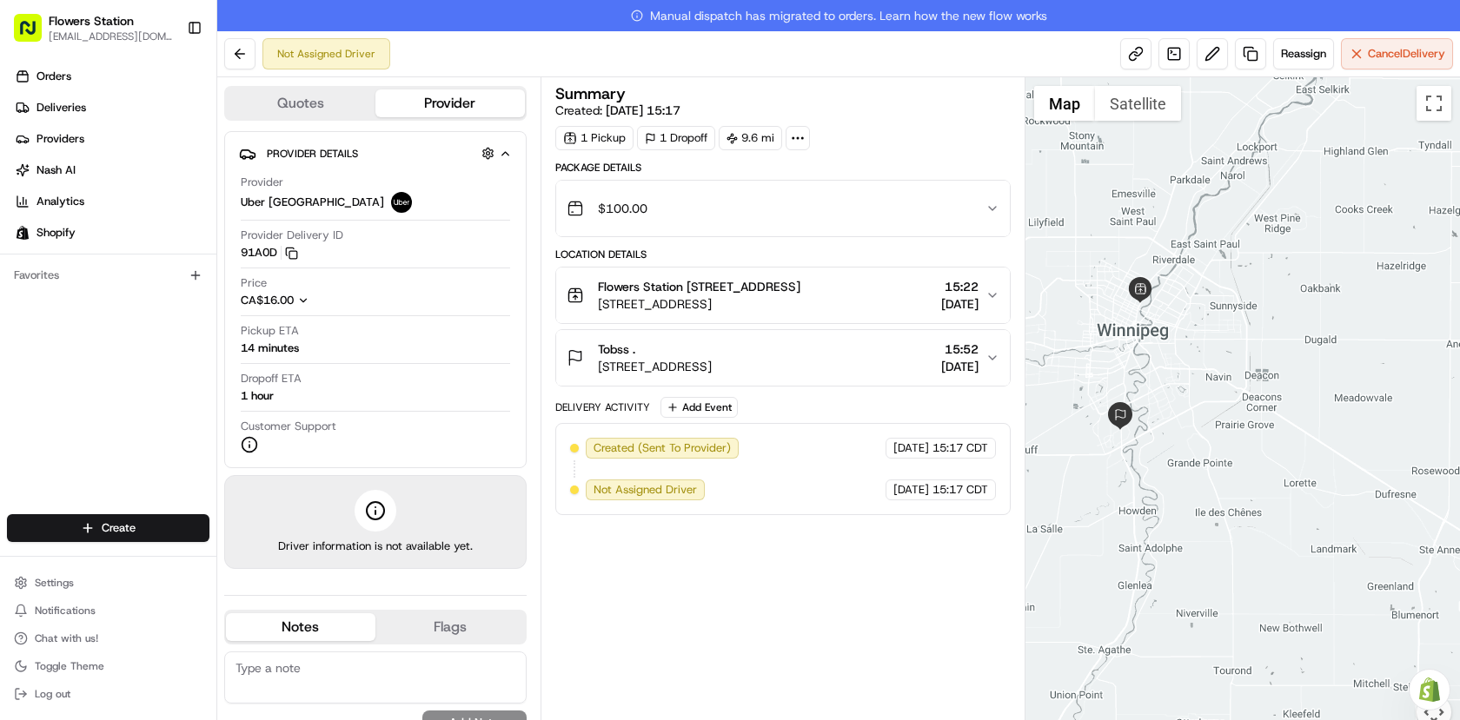
drag, startPoint x: 1120, startPoint y: 302, endPoint x: 1110, endPoint y: 359, distance: 58.3
click at [1110, 359] on div at bounding box center [1242, 414] width 435 height 674
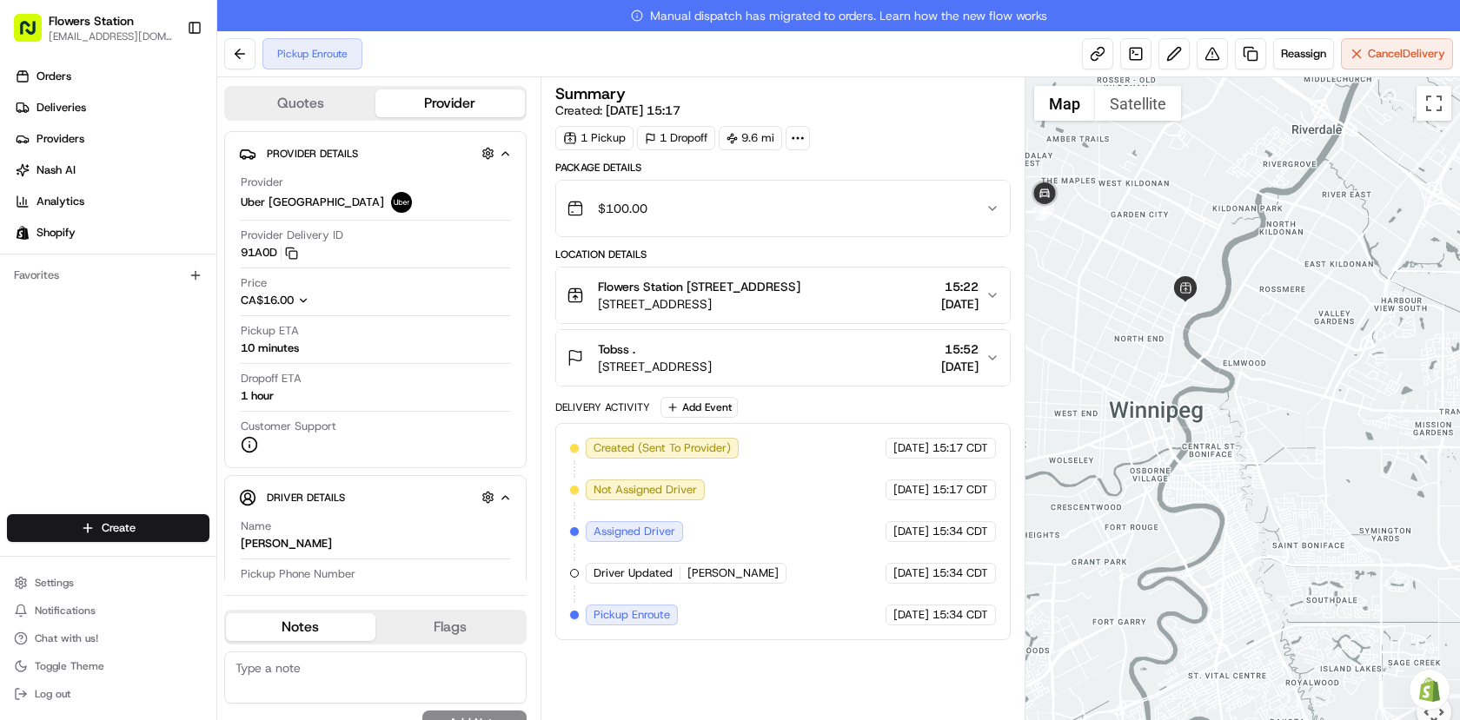
drag, startPoint x: 1118, startPoint y: 218, endPoint x: 1158, endPoint y: 228, distance: 41.1
click at [1158, 228] on div at bounding box center [1242, 414] width 435 height 674
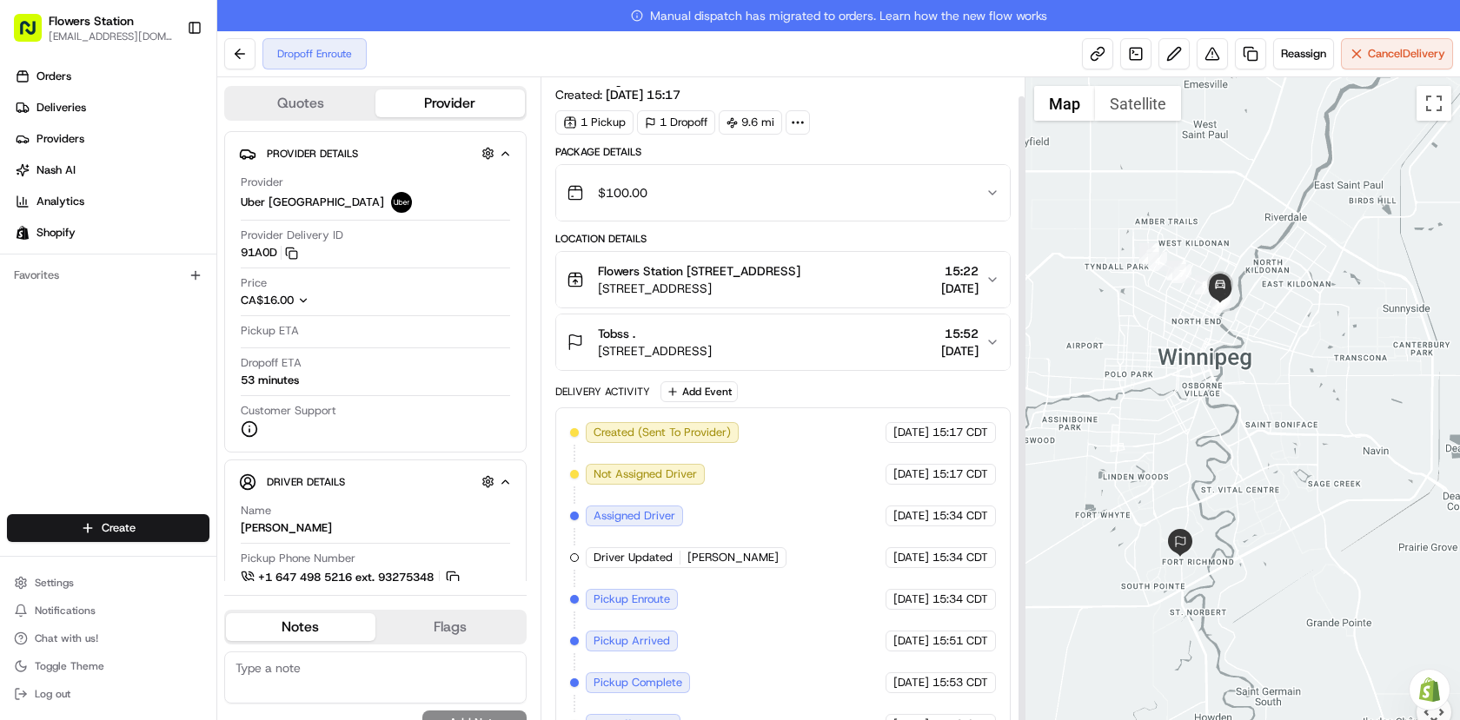
scroll to position [23, 0]
